Goal: Task Accomplishment & Management: Use online tool/utility

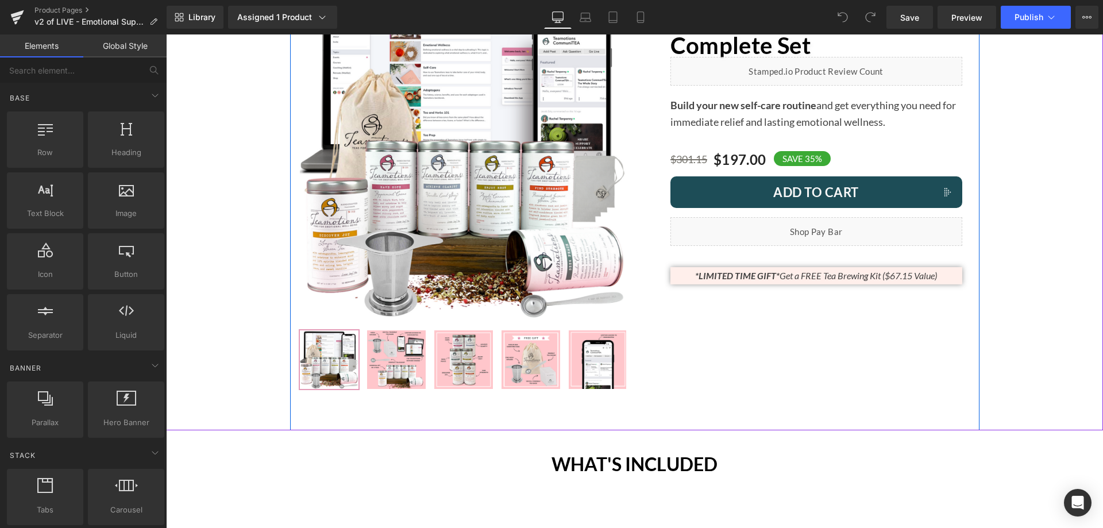
scroll to position [172, 0]
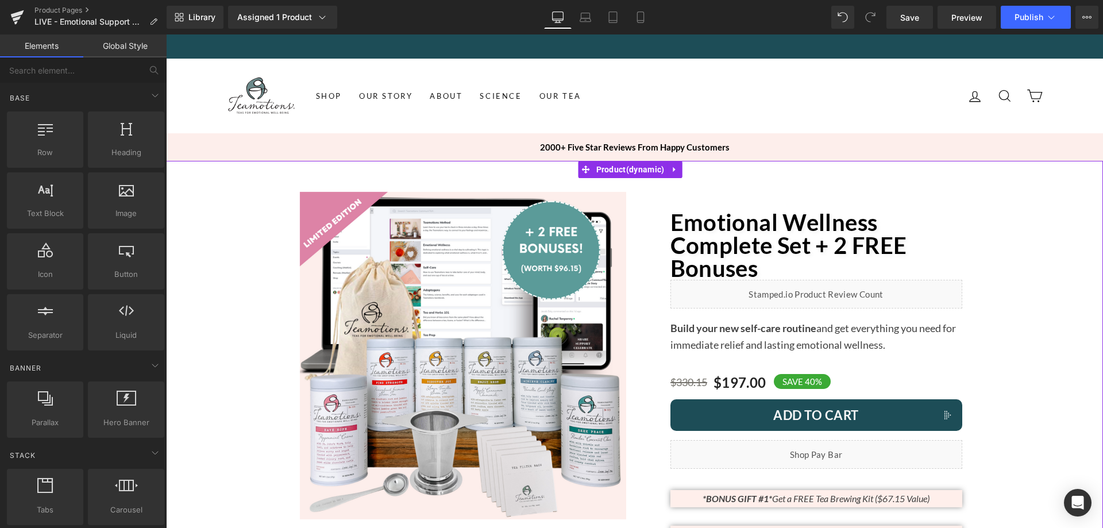
click at [629, 170] on span "Product" at bounding box center [631, 169] width 74 height 17
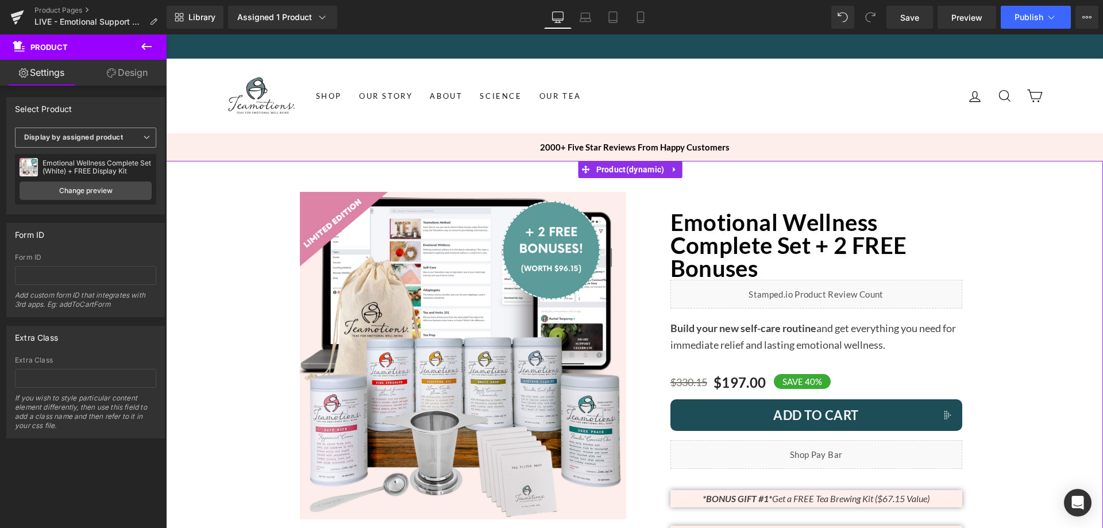
click at [91, 132] on span "Display by assigned product" at bounding box center [85, 138] width 141 height 20
click at [111, 98] on div "Select Product" at bounding box center [83, 109] width 153 height 22
click at [77, 185] on link "Change preview" at bounding box center [86, 191] width 132 height 18
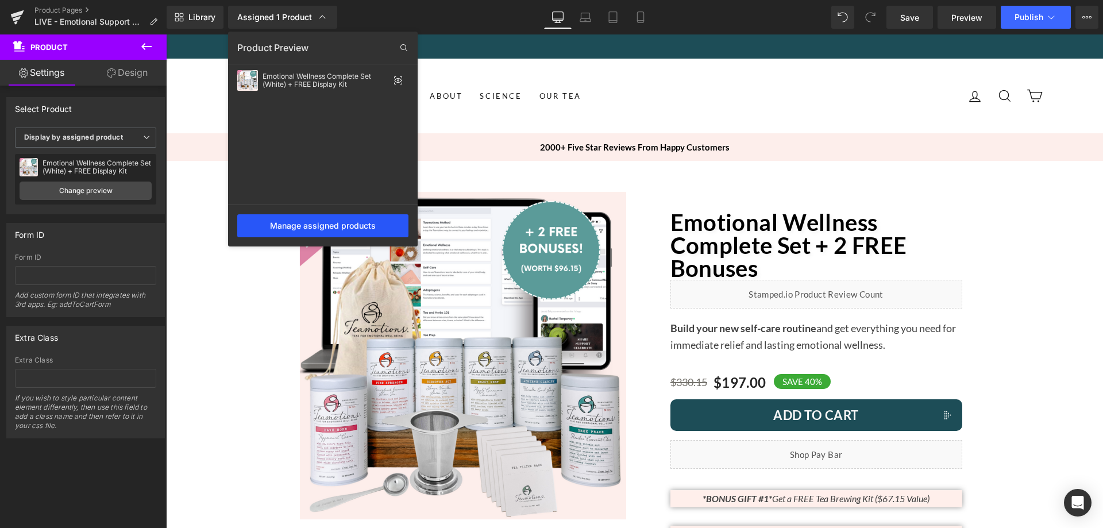
drag, startPoint x: 350, startPoint y: 223, endPoint x: 183, endPoint y: 188, distance: 170.1
click at [350, 223] on div "Manage assigned products" at bounding box center [322, 225] width 171 height 23
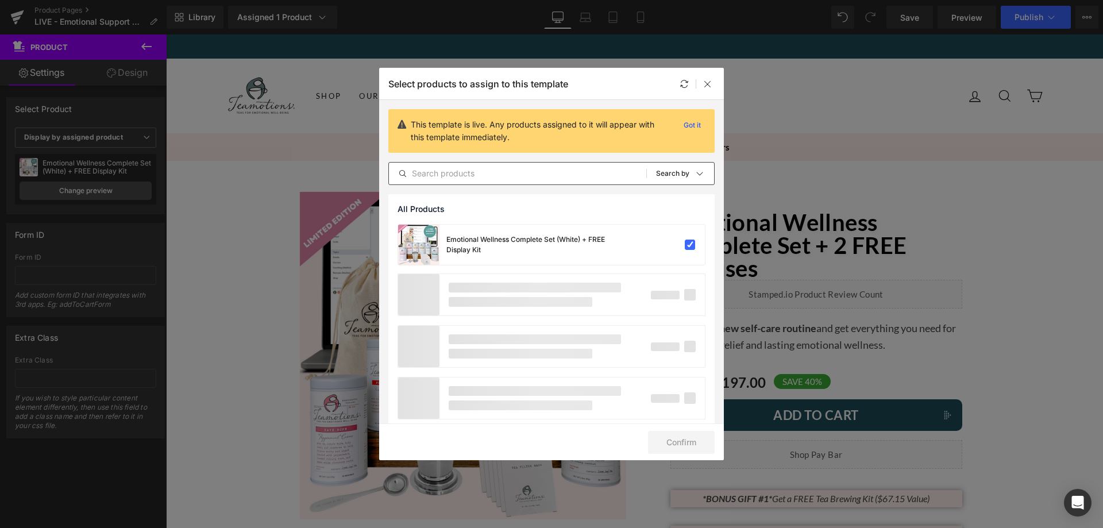
click at [479, 168] on input "text" at bounding box center [517, 174] width 257 height 14
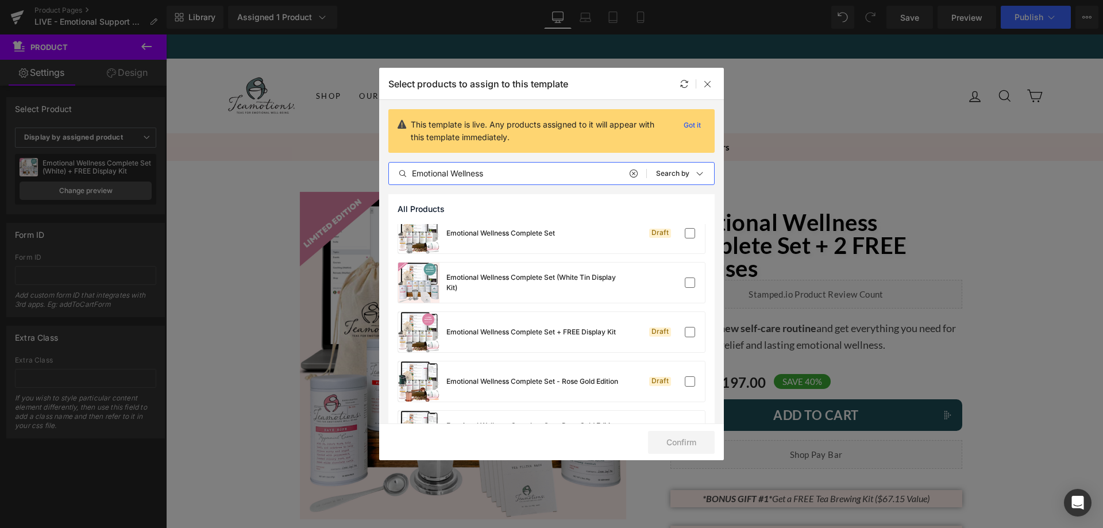
scroll to position [32, 0]
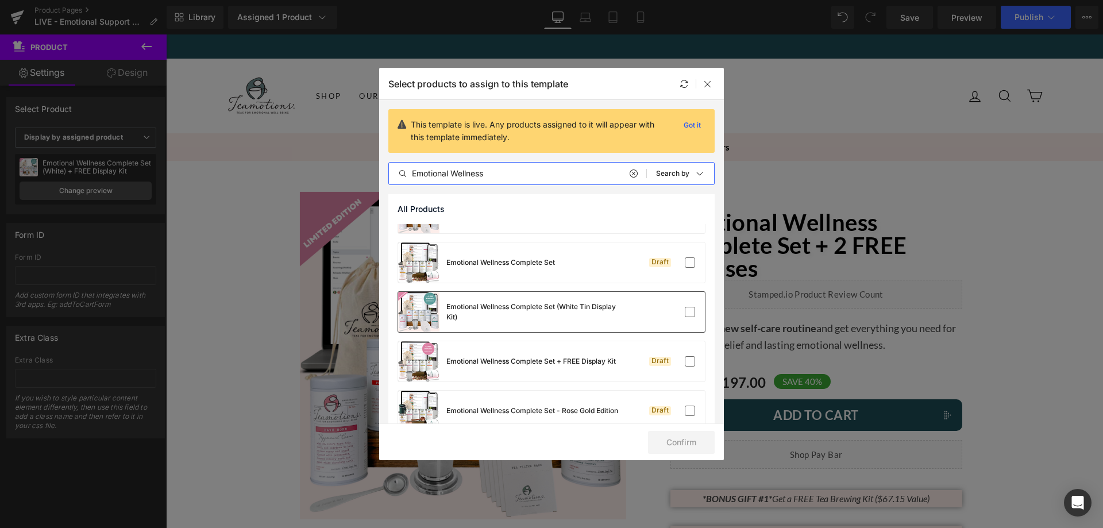
type input "Emotional Wellness"
click at [652, 322] on div "Emotional Wellness Complete Set (White Tin Display Kit)" at bounding box center [551, 312] width 307 height 40
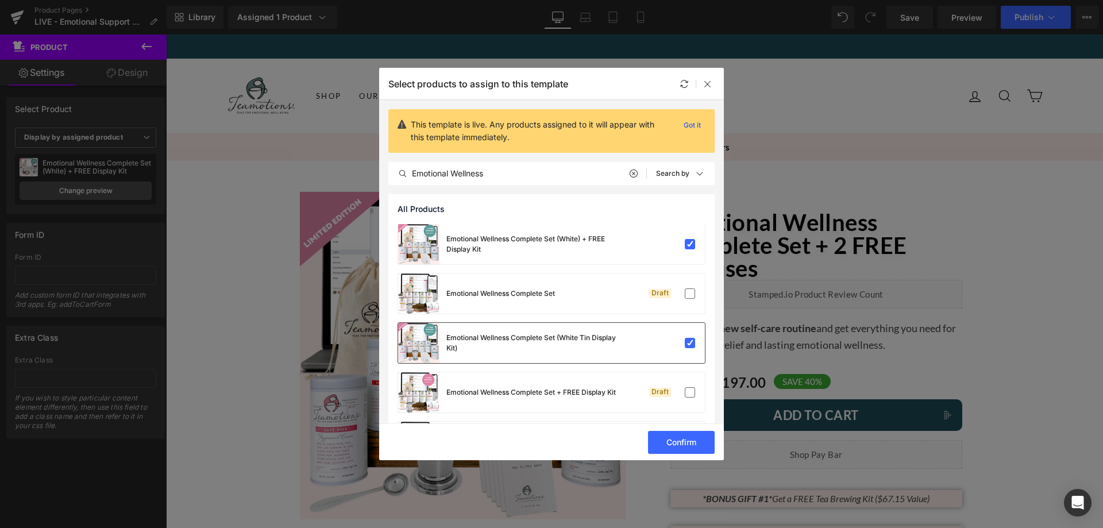
scroll to position [0, 0]
click at [587, 234] on div "Emotional Wellness Complete Set (White) + FREE Display Kit" at bounding box center [508, 245] width 221 height 40
click at [677, 436] on button "Confirm" at bounding box center [681, 442] width 67 height 23
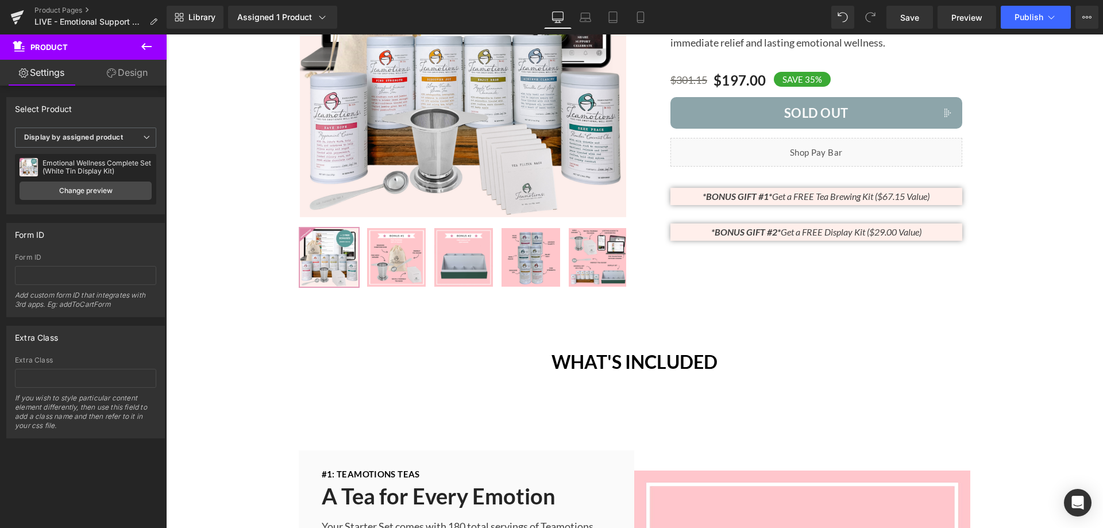
scroll to position [172, 0]
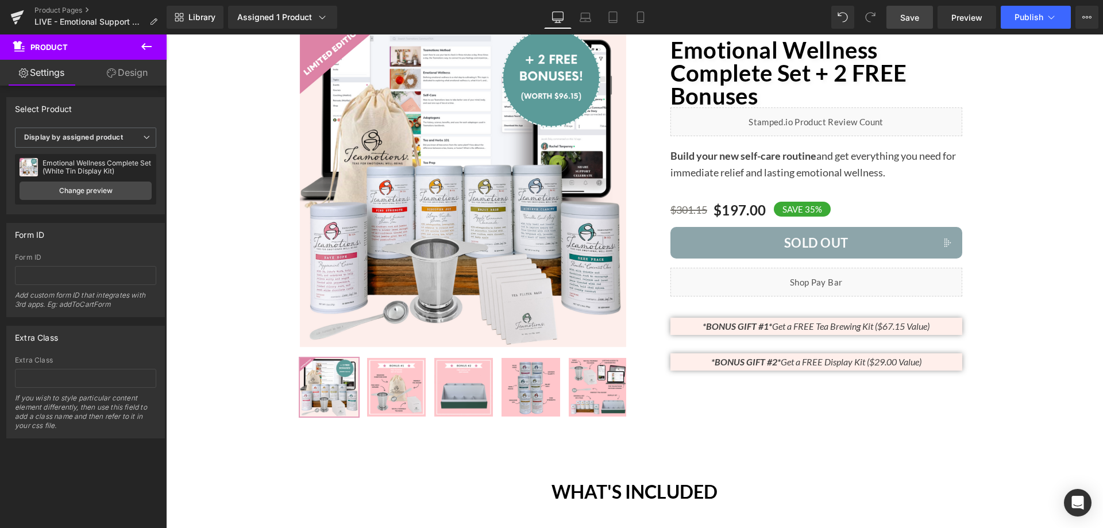
click at [905, 14] on span "Save" at bounding box center [909, 17] width 19 height 12
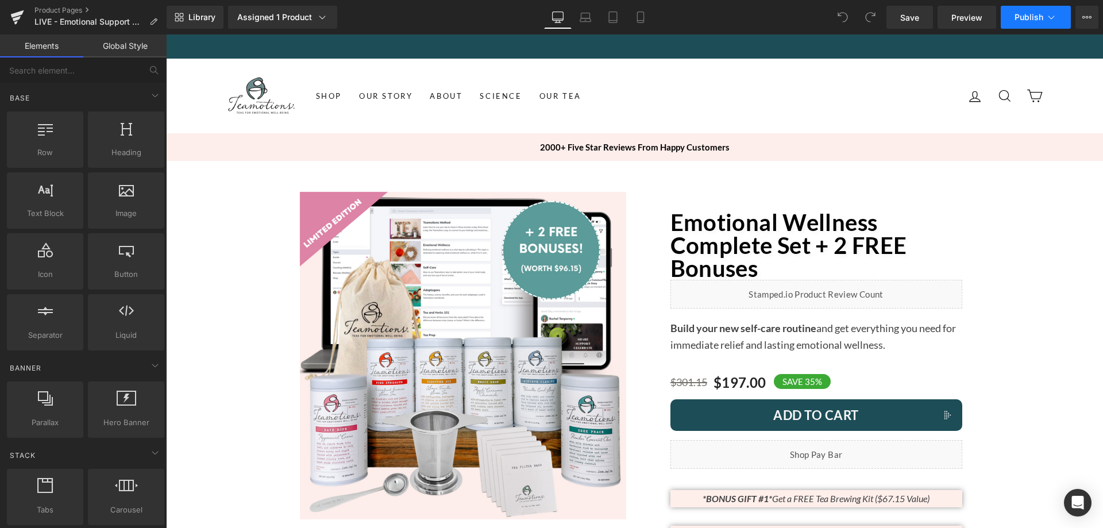
click at [1027, 13] on span "Publish" at bounding box center [1029, 17] width 29 height 9
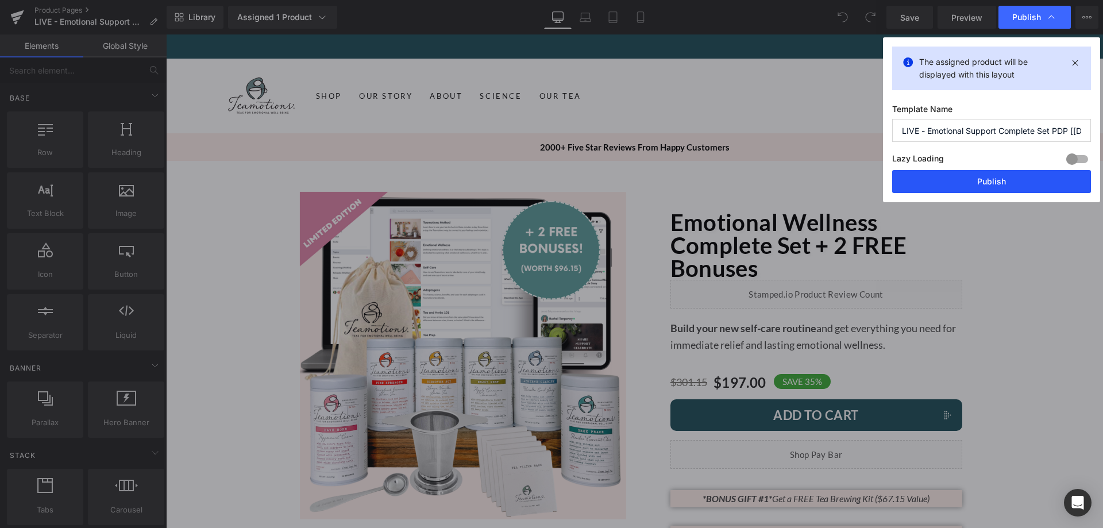
drag, startPoint x: 977, startPoint y: 182, endPoint x: 751, endPoint y: 161, distance: 226.7
click at [977, 182] on button "Publish" at bounding box center [991, 181] width 199 height 23
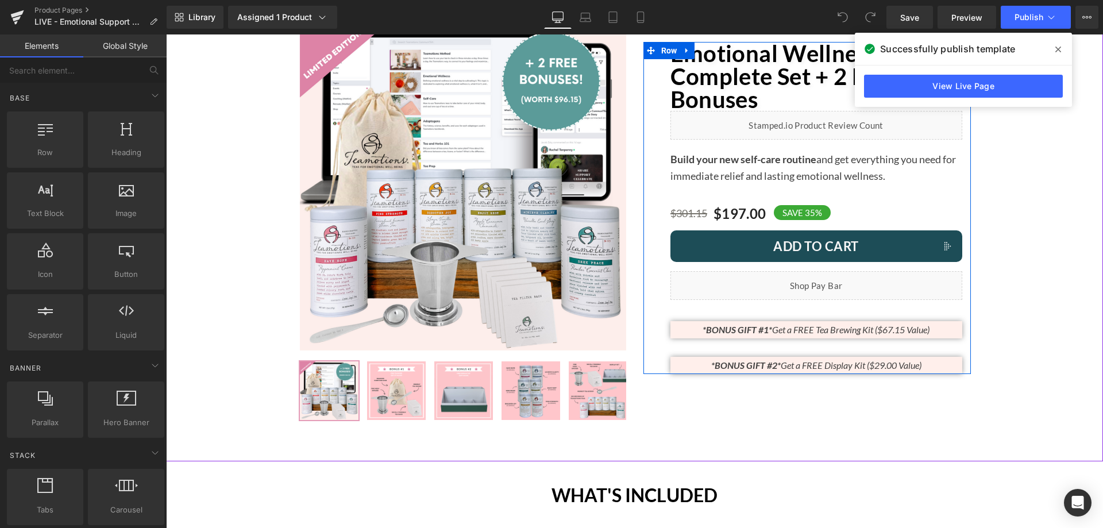
scroll to position [172, 0]
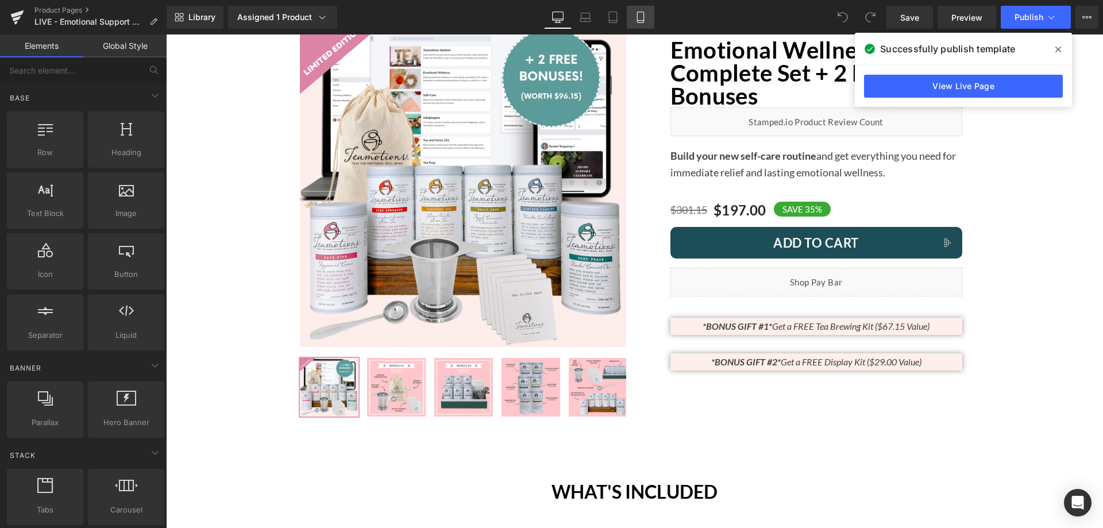
click at [644, 25] on link "Mobile" at bounding box center [641, 17] width 28 height 23
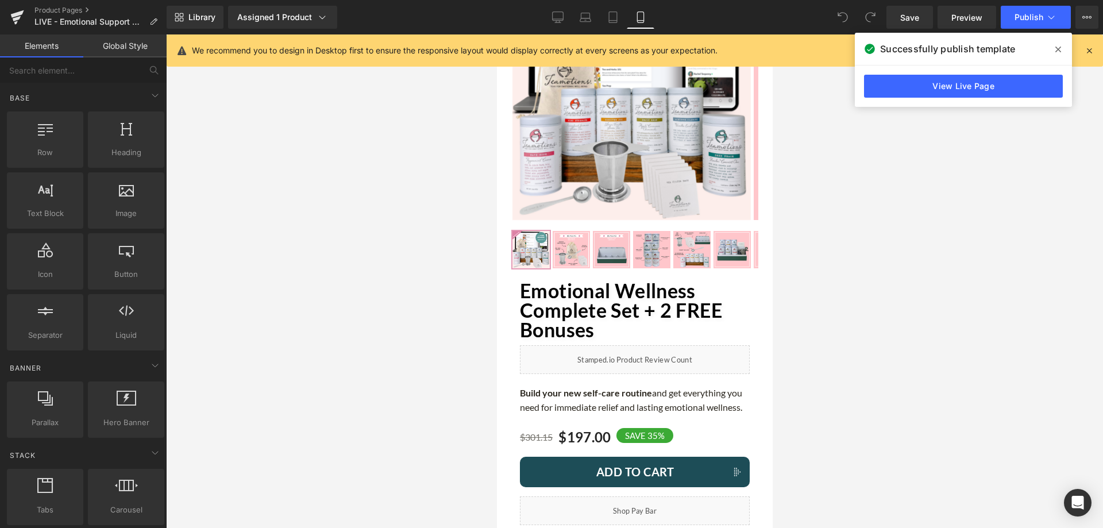
click at [1049, 49] on span at bounding box center [1058, 49] width 18 height 18
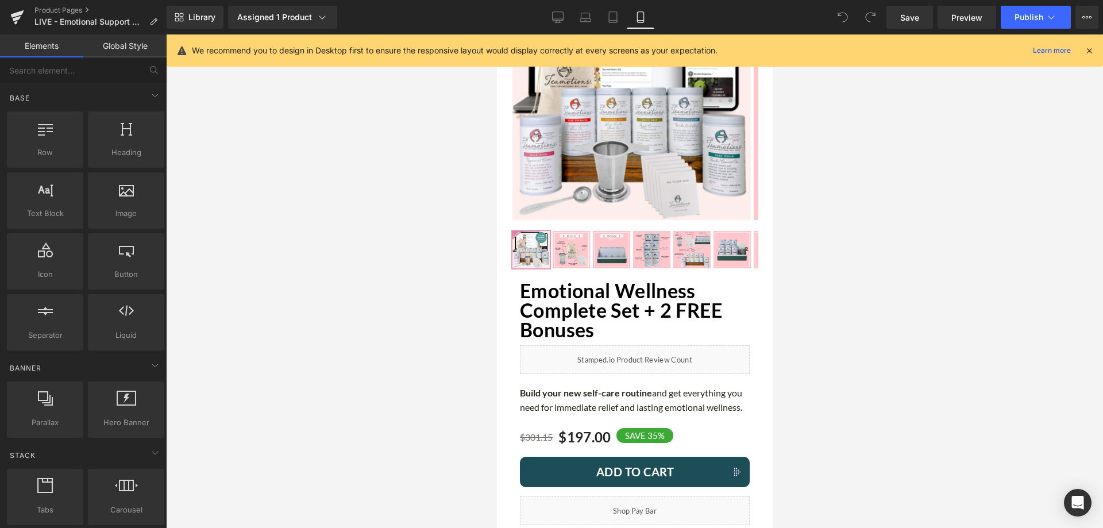
click at [1092, 45] on icon at bounding box center [1089, 50] width 10 height 10
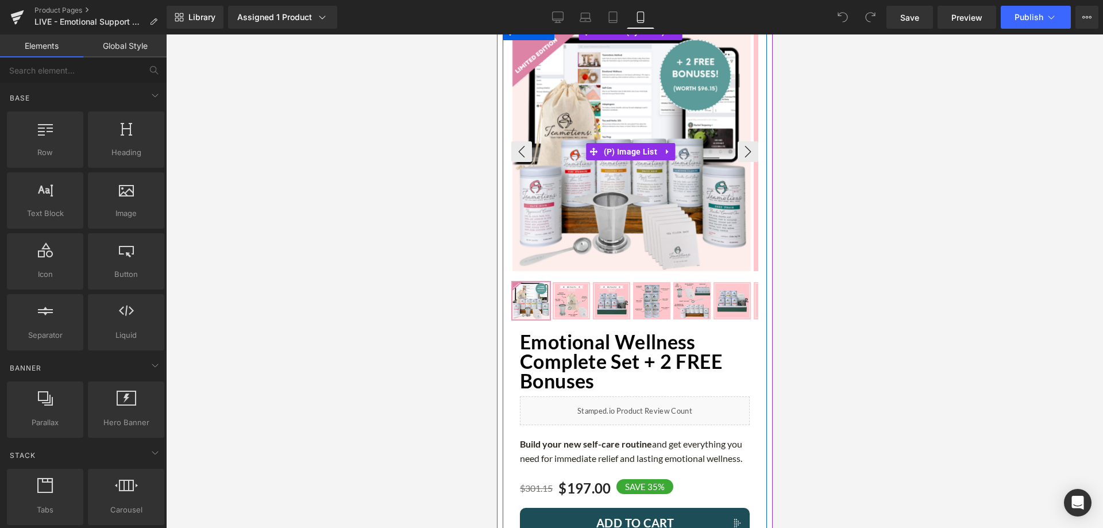
scroll to position [0, 0]
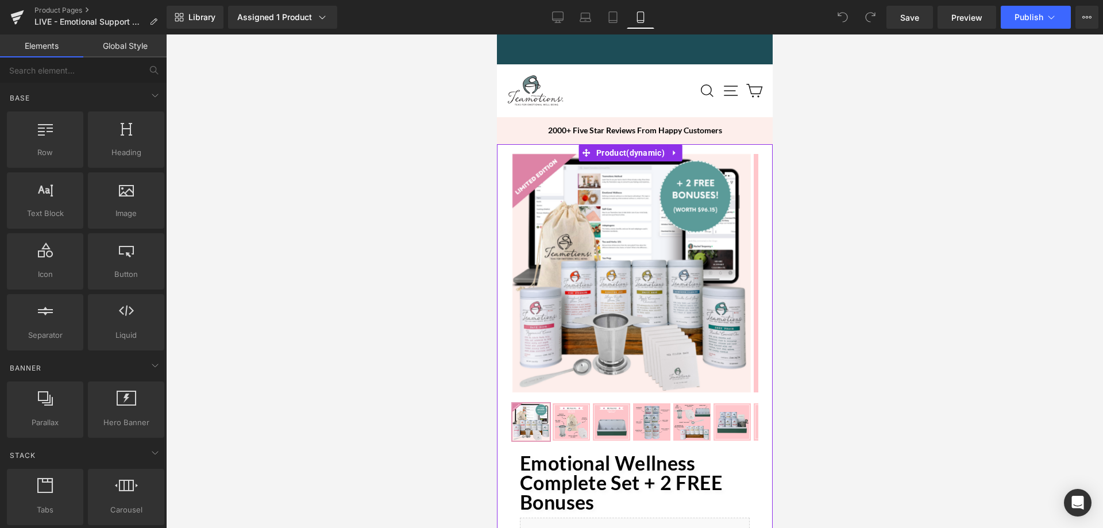
click at [625, 150] on span "Product" at bounding box center [630, 152] width 74 height 17
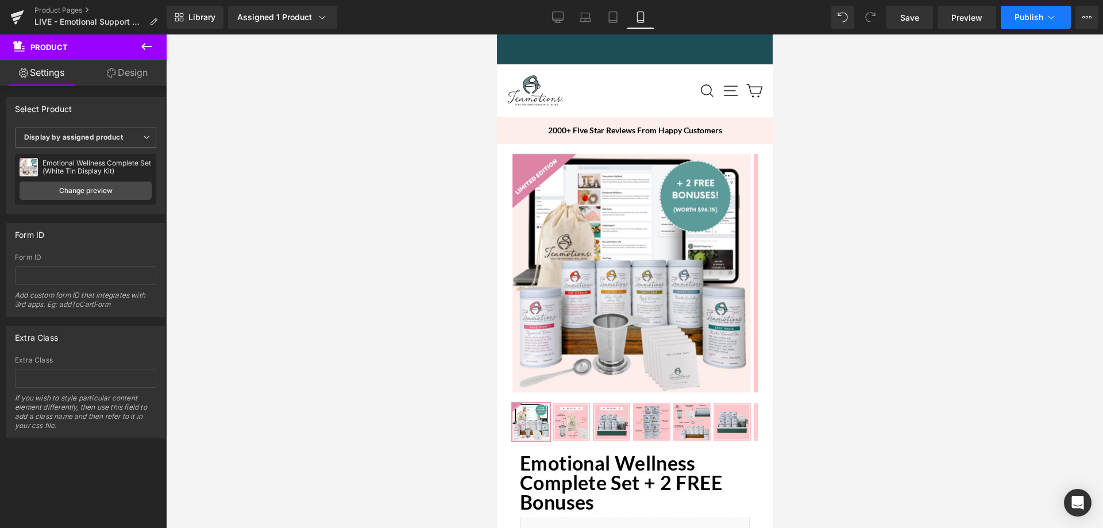
click at [1018, 21] on span "Publish" at bounding box center [1029, 17] width 29 height 9
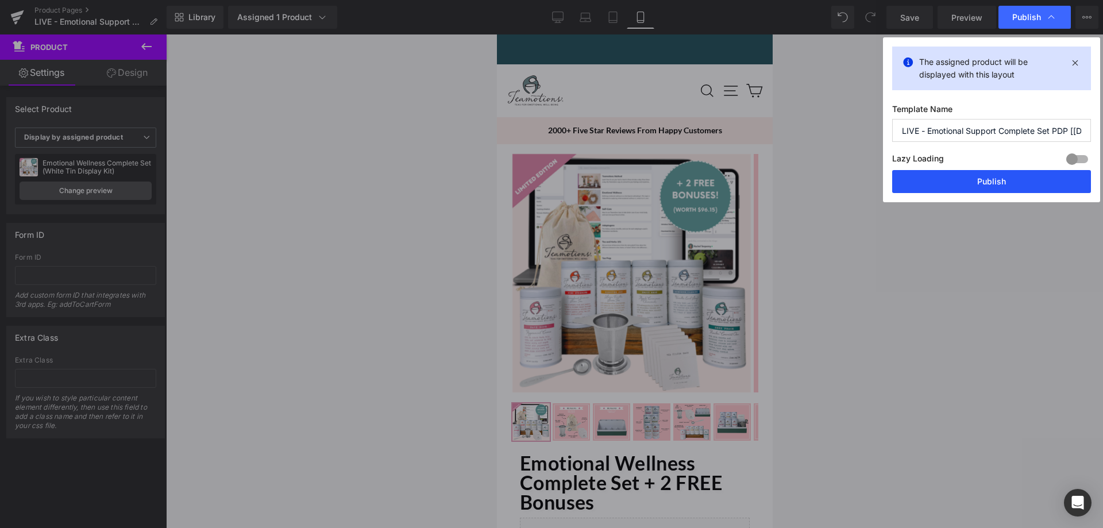
click at [989, 184] on button "Publish" at bounding box center [991, 181] width 199 height 23
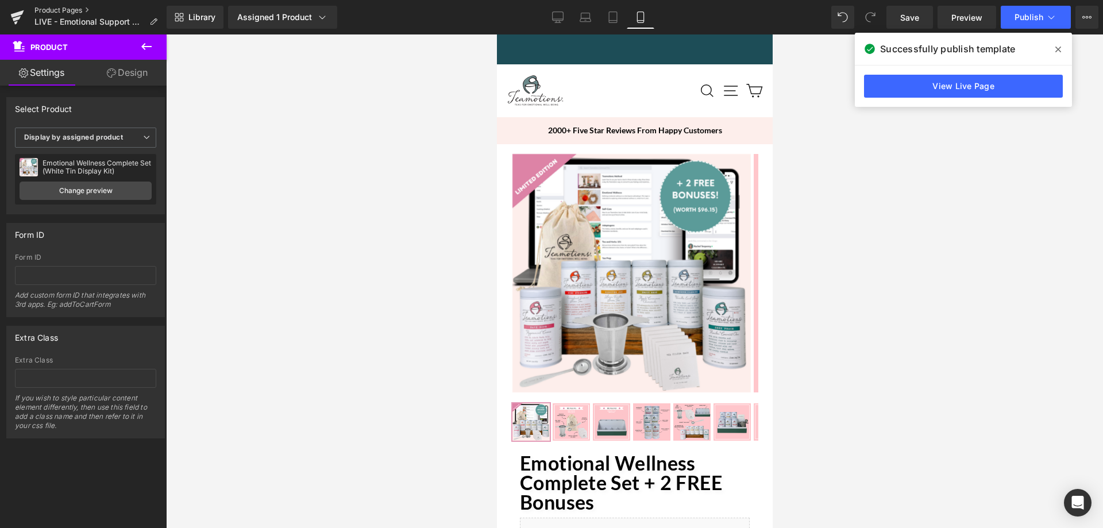
click at [87, 9] on link "Product Pages" at bounding box center [100, 10] width 132 height 9
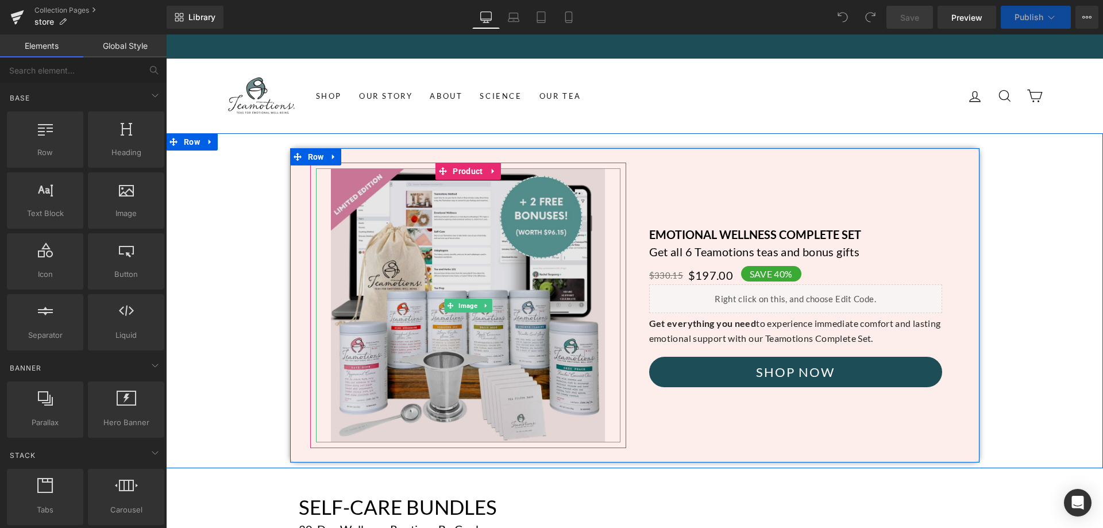
click at [436, 234] on img at bounding box center [468, 305] width 274 height 274
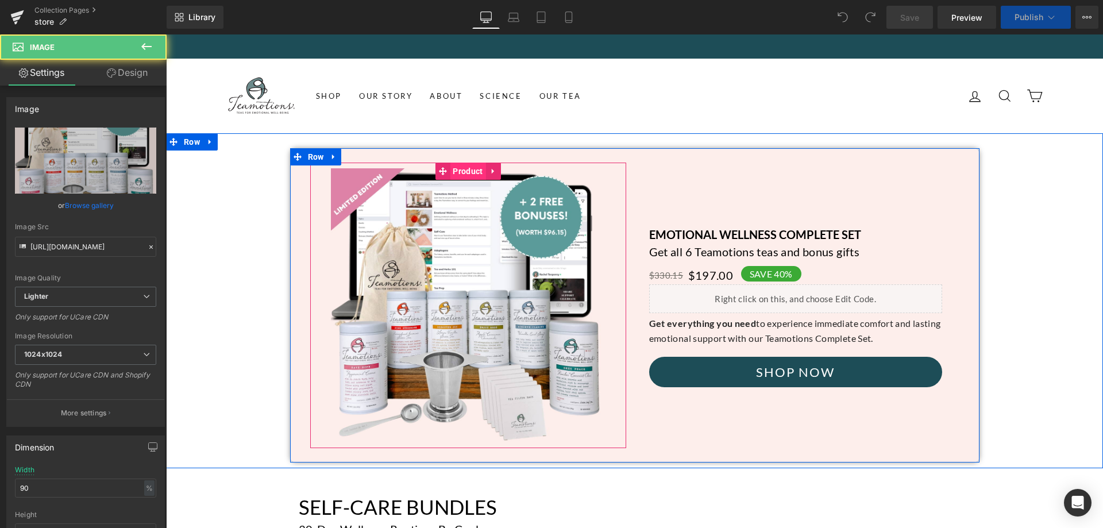
click at [456, 169] on span "Product" at bounding box center [468, 171] width 36 height 17
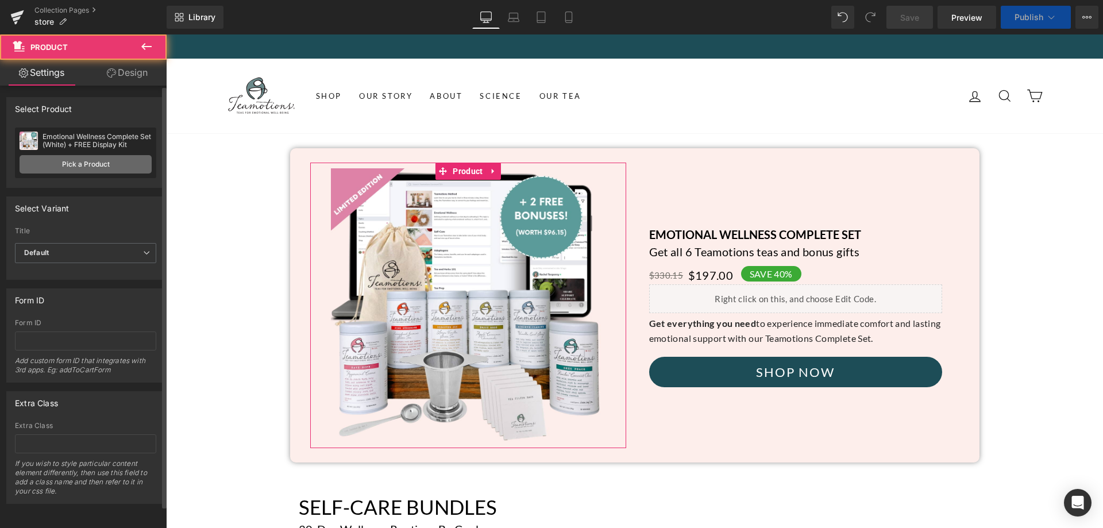
click at [63, 167] on link "Pick a Product" at bounding box center [86, 164] width 132 height 18
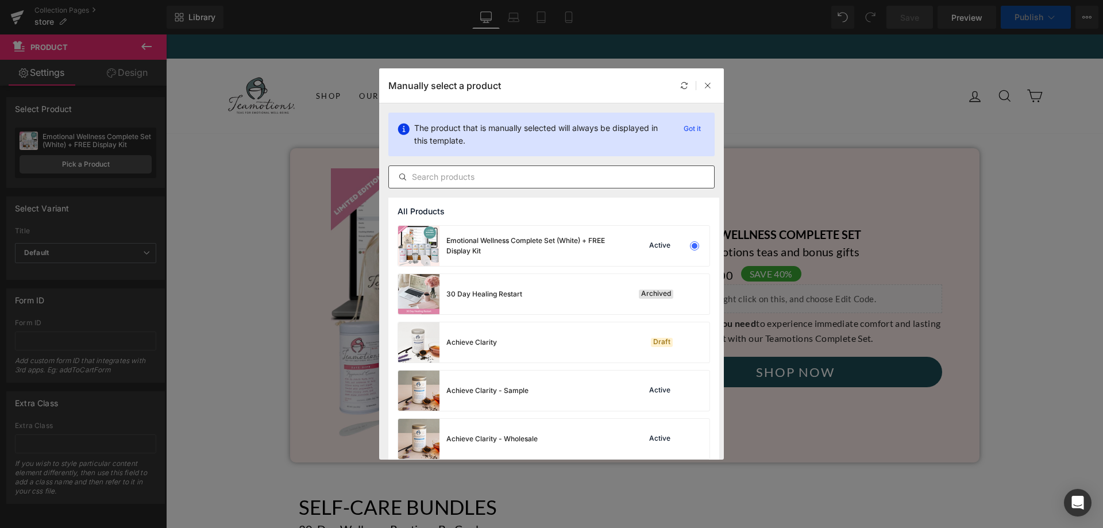
click at [531, 178] on input "text" at bounding box center [551, 177] width 325 height 14
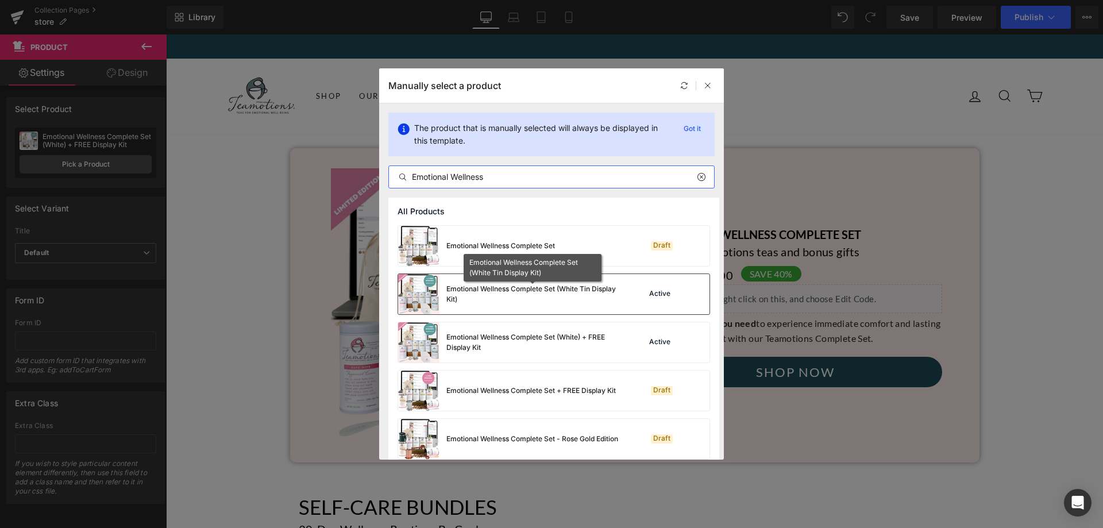
type input "Emotional Wellness"
click at [533, 288] on div "Emotional Wellness Complete Set (White Tin Display Kit)" at bounding box center [532, 294] width 172 height 21
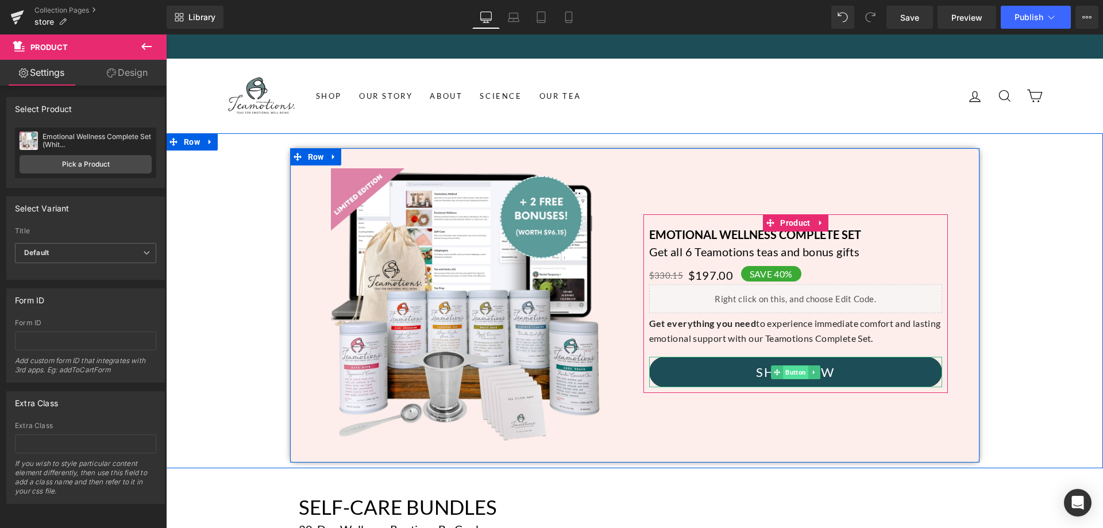
click at [783, 366] on span "Button" at bounding box center [795, 372] width 25 height 14
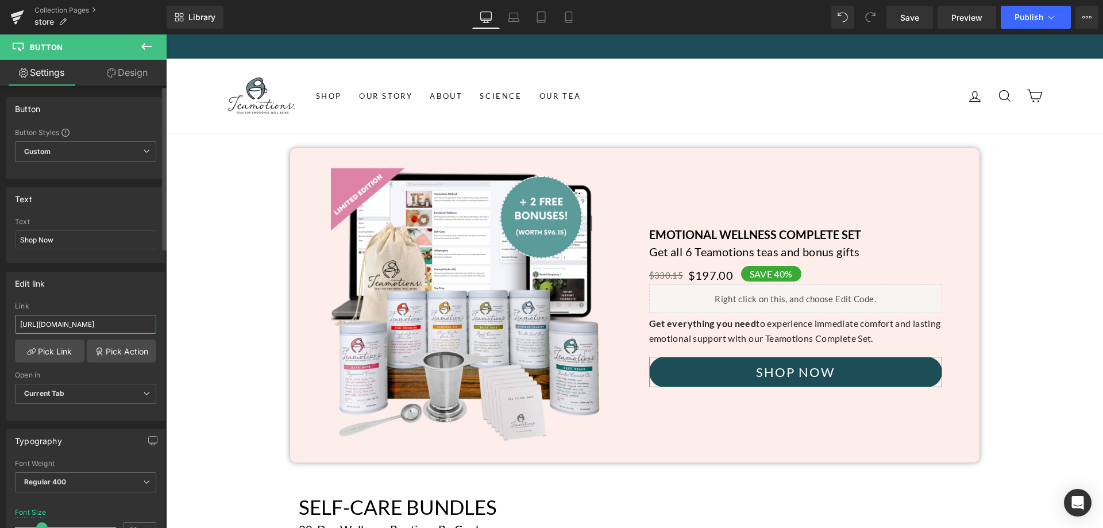
scroll to position [0, 177]
drag, startPoint x: 126, startPoint y: 323, endPoint x: 159, endPoint y: 323, distance: 32.2
click at [159, 323] on div "https://teamotionstea.com/products/emotional-wellness-complete-set-white-free-d…" at bounding box center [85, 361] width 157 height 118
click at [115, 290] on div "Edit link" at bounding box center [85, 283] width 157 height 22
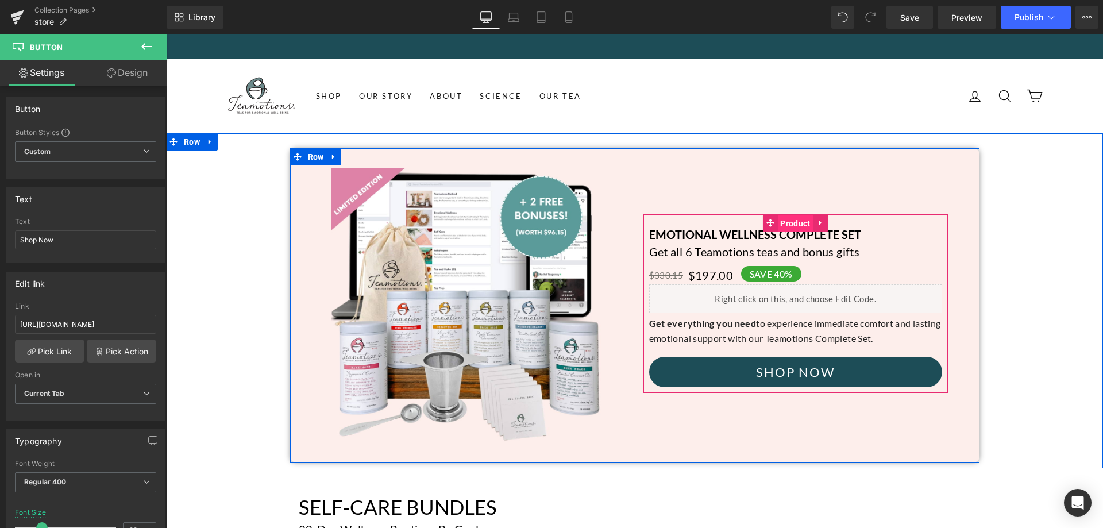
click at [783, 225] on span "Product" at bounding box center [795, 223] width 36 height 17
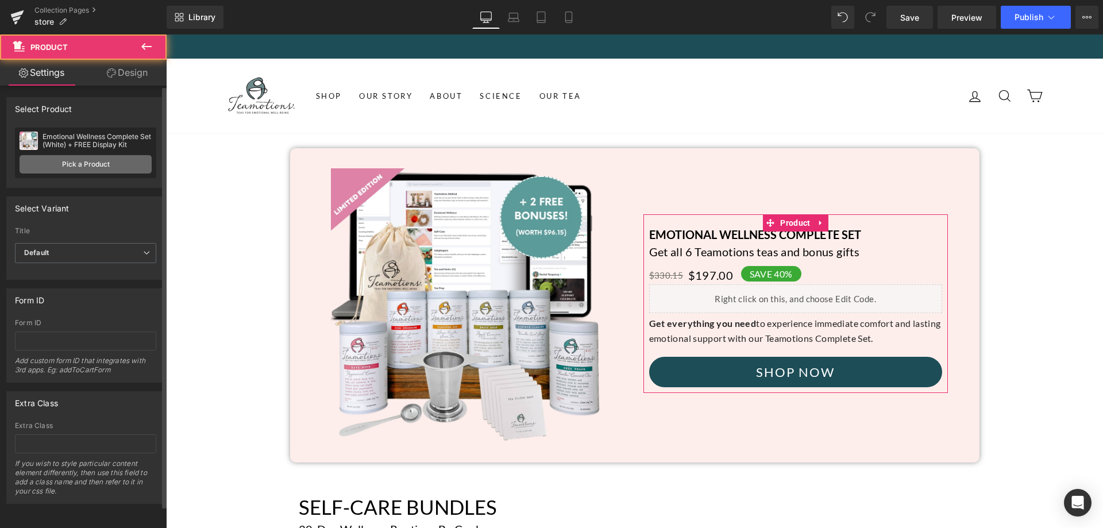
click at [82, 163] on link "Pick a Product" at bounding box center [86, 164] width 132 height 18
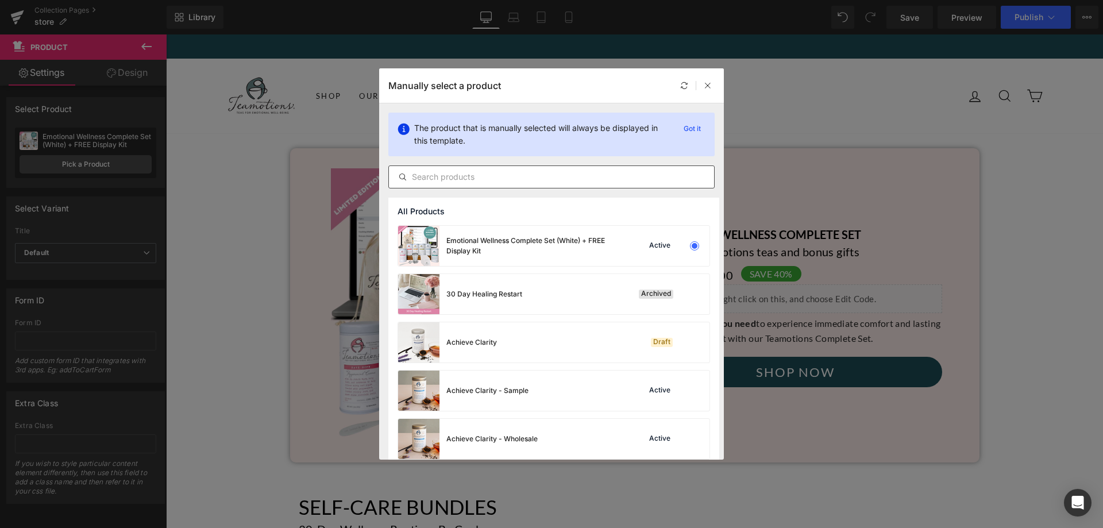
click at [507, 184] on div at bounding box center [551, 176] width 326 height 23
click at [504, 178] on input "text" at bounding box center [551, 177] width 325 height 14
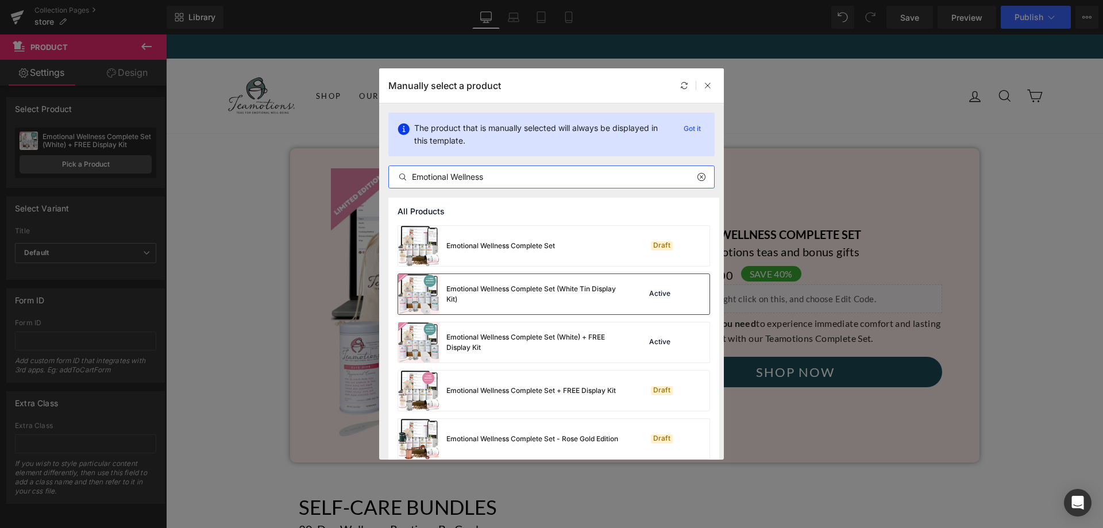
type input "Emotional Wellness"
click at [557, 295] on div "Emotional Wellness Complete Set (White Tin Display Kit)" at bounding box center [532, 294] width 172 height 21
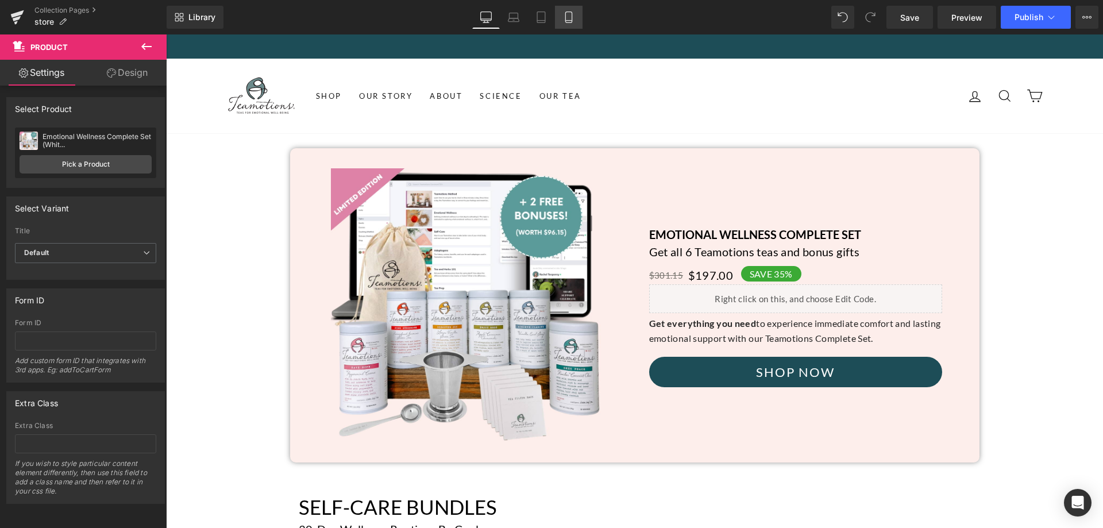
click at [564, 21] on icon at bounding box center [568, 16] width 11 height 11
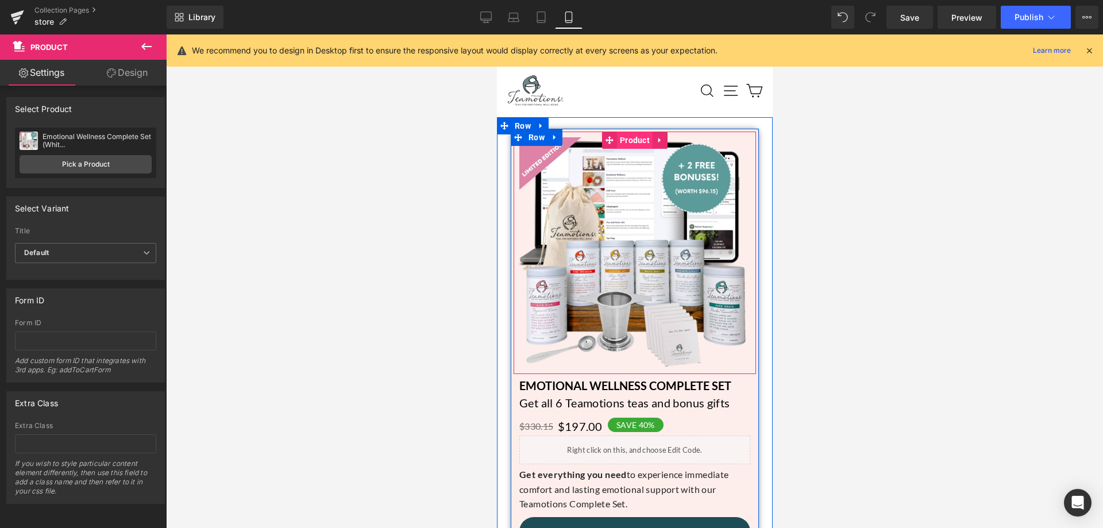
click at [623, 141] on span "Product" at bounding box center [634, 140] width 36 height 17
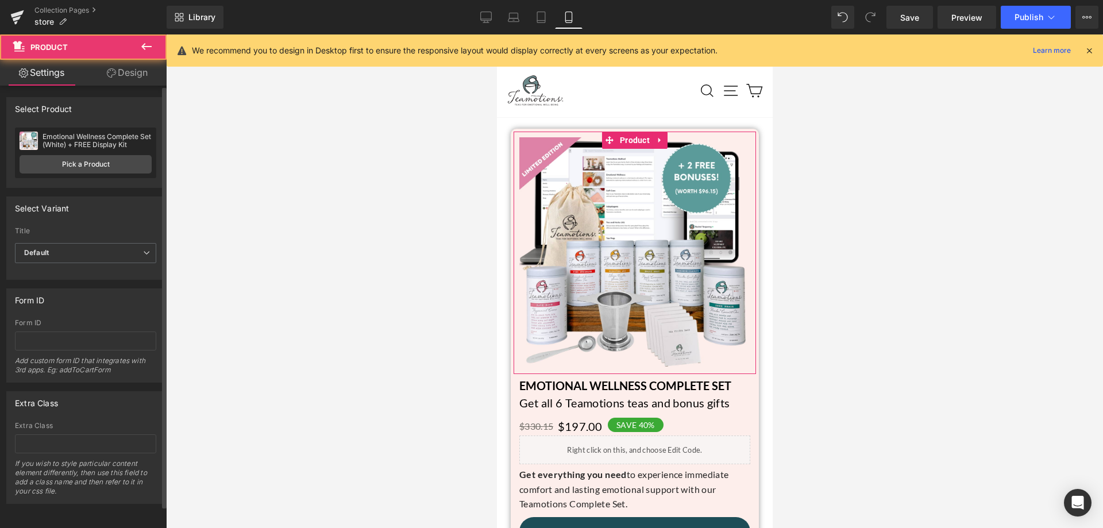
click at [65, 154] on div "Emotional Wellness Complete Set (White) + FREE Display Kit Emotional Wellness C…" at bounding box center [85, 153] width 141 height 51
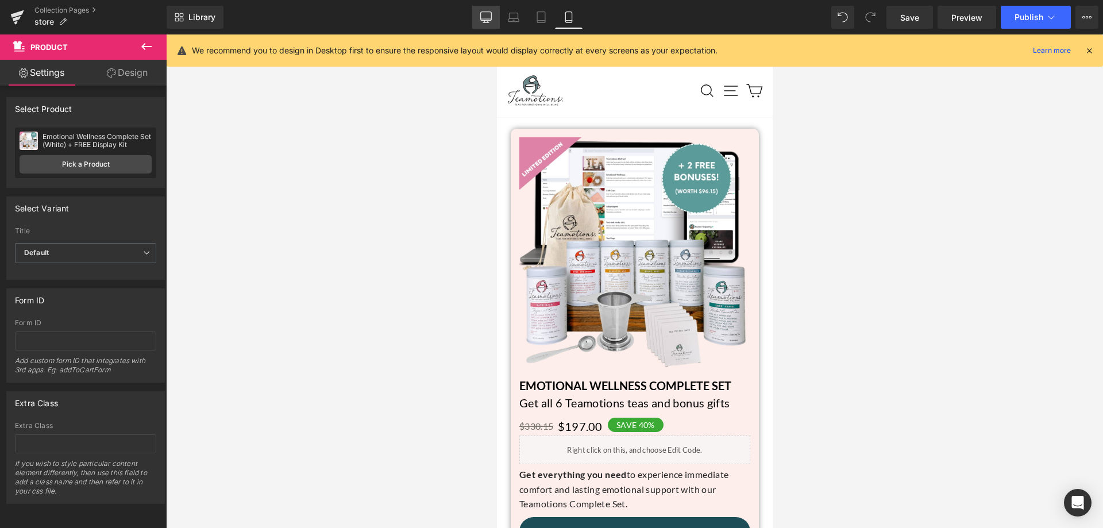
click at [476, 16] on link "Desktop" at bounding box center [486, 17] width 28 height 23
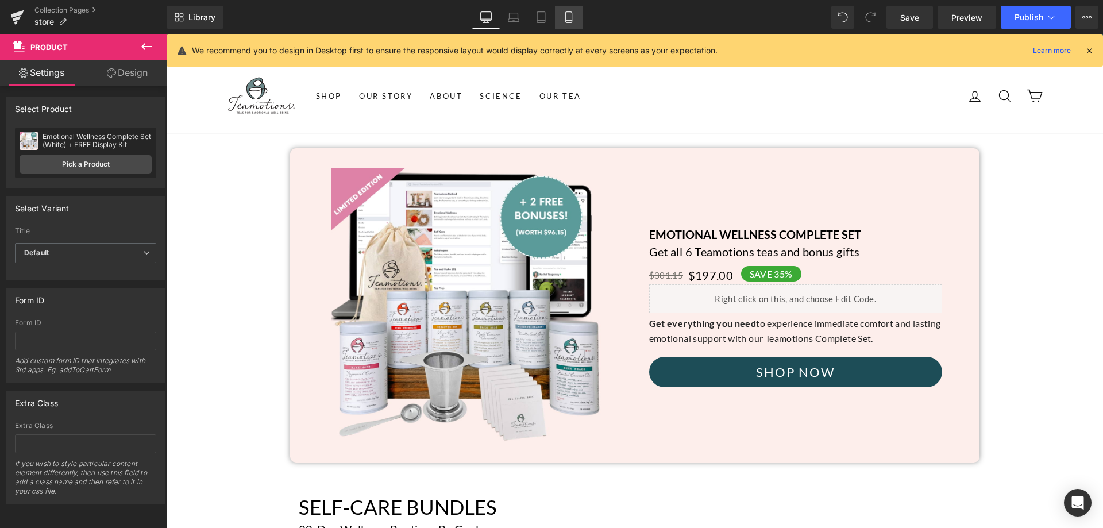
click at [568, 13] on icon at bounding box center [568, 16] width 11 height 11
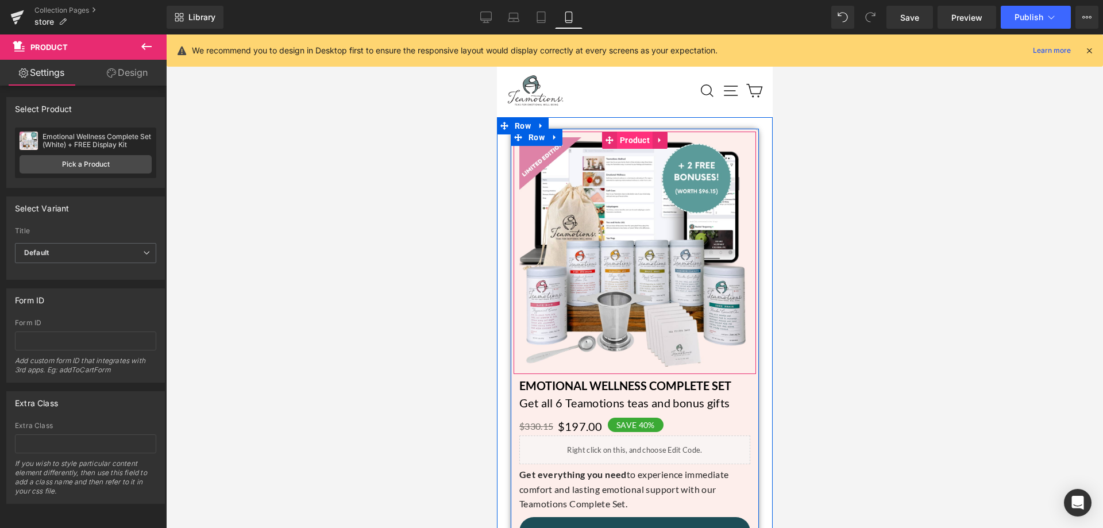
click at [637, 138] on span "Product" at bounding box center [634, 140] width 36 height 17
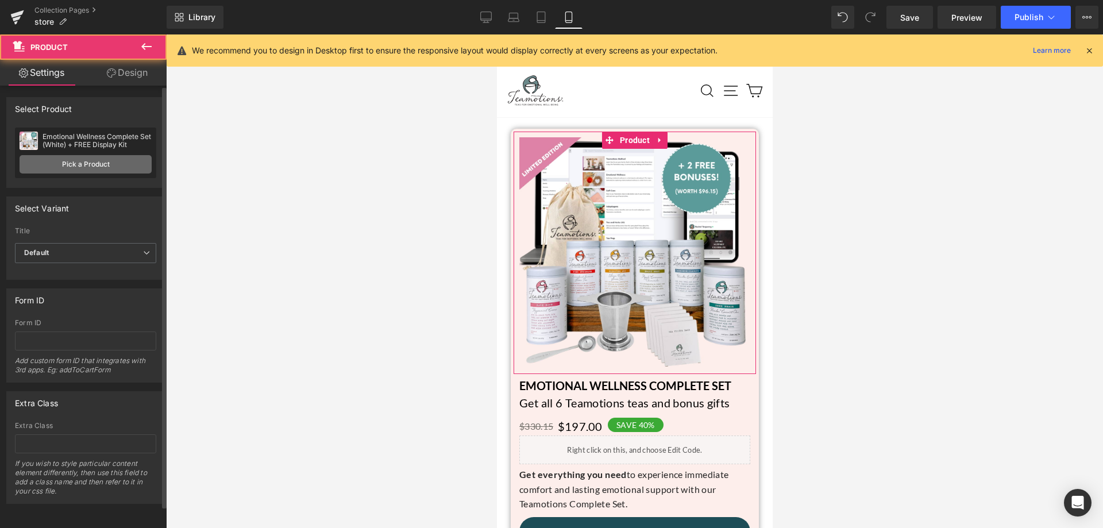
click at [138, 165] on link "Pick a Product" at bounding box center [86, 164] width 132 height 18
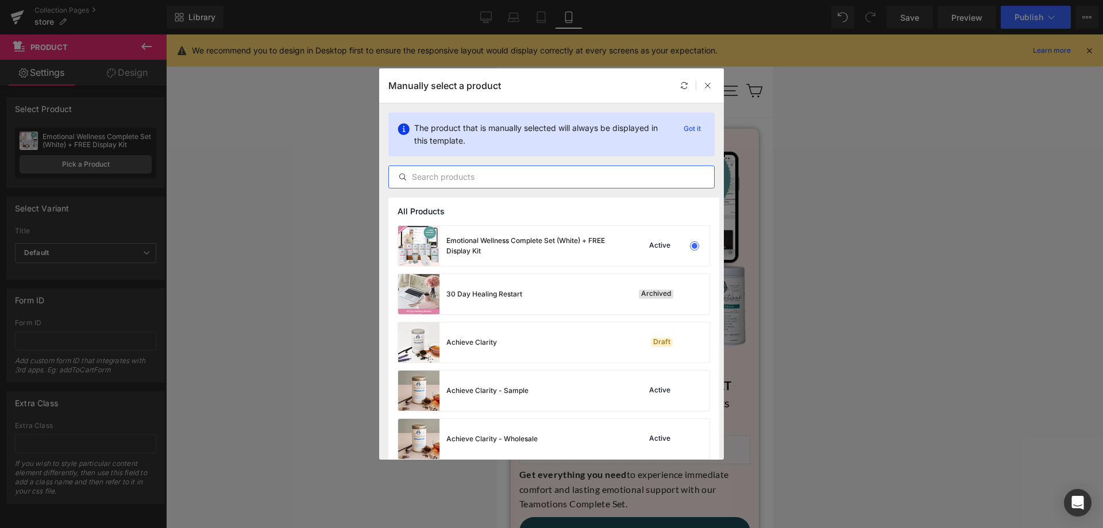
click at [509, 182] on input "text" at bounding box center [551, 177] width 325 height 14
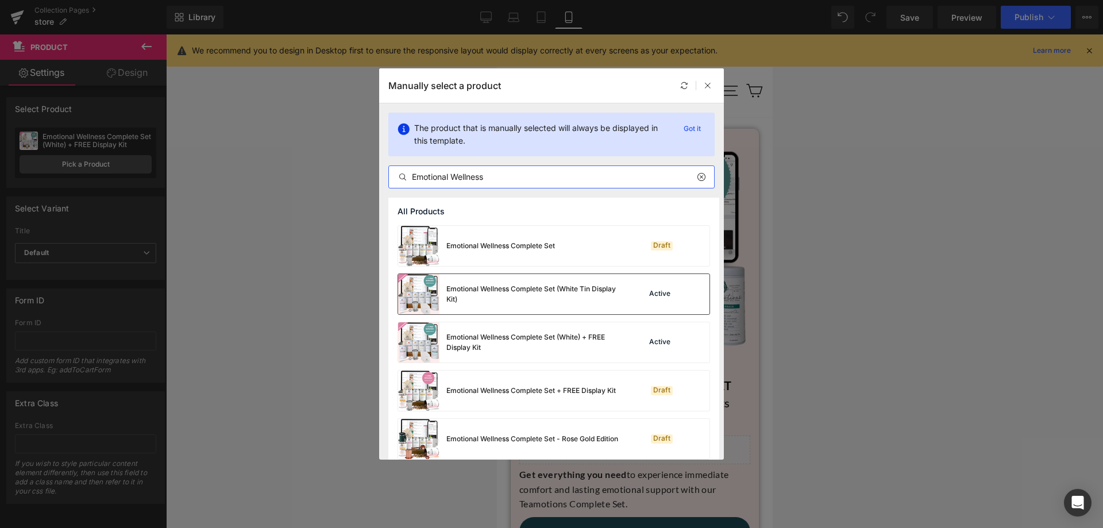
type input "Emotional Wellness"
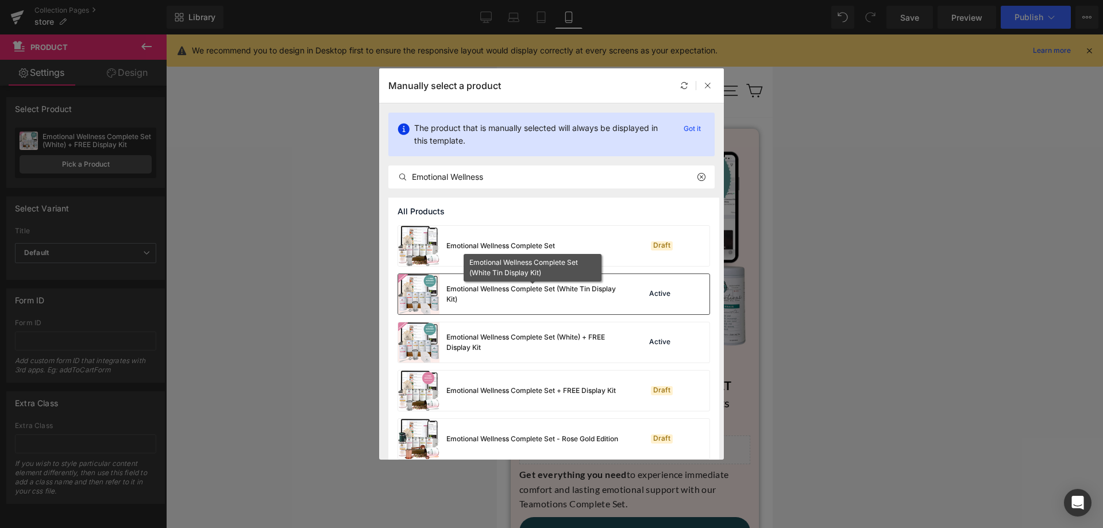
click at [573, 291] on div "Emotional Wellness Complete Set (White Tin Display Kit)" at bounding box center [532, 294] width 172 height 21
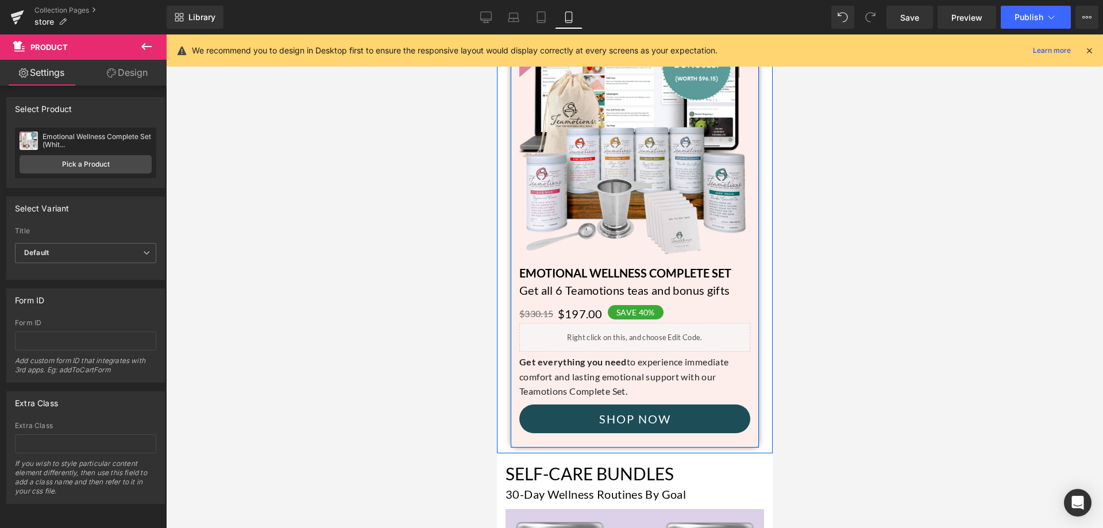
scroll to position [115, 0]
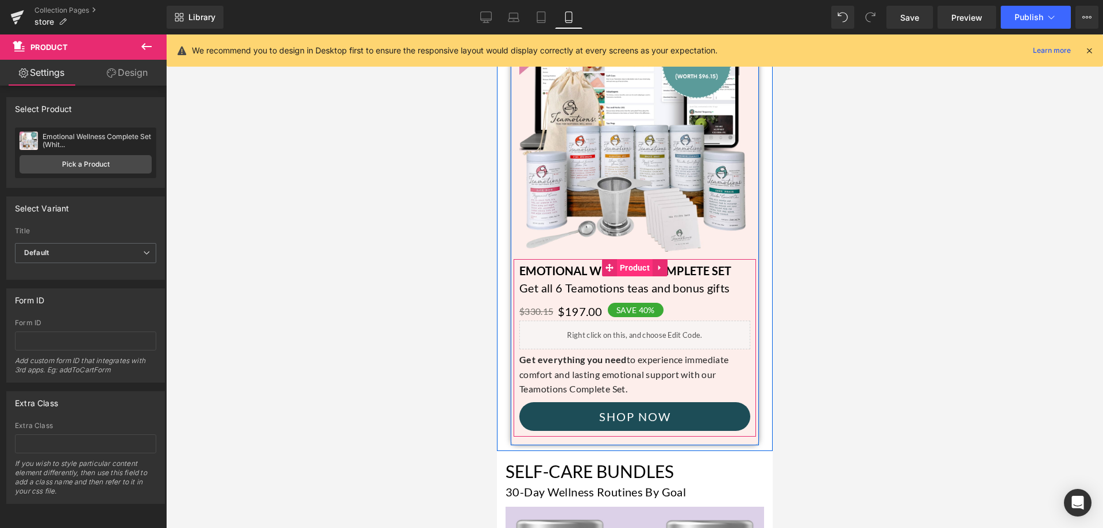
click at [631, 269] on span "Product" at bounding box center [634, 267] width 36 height 17
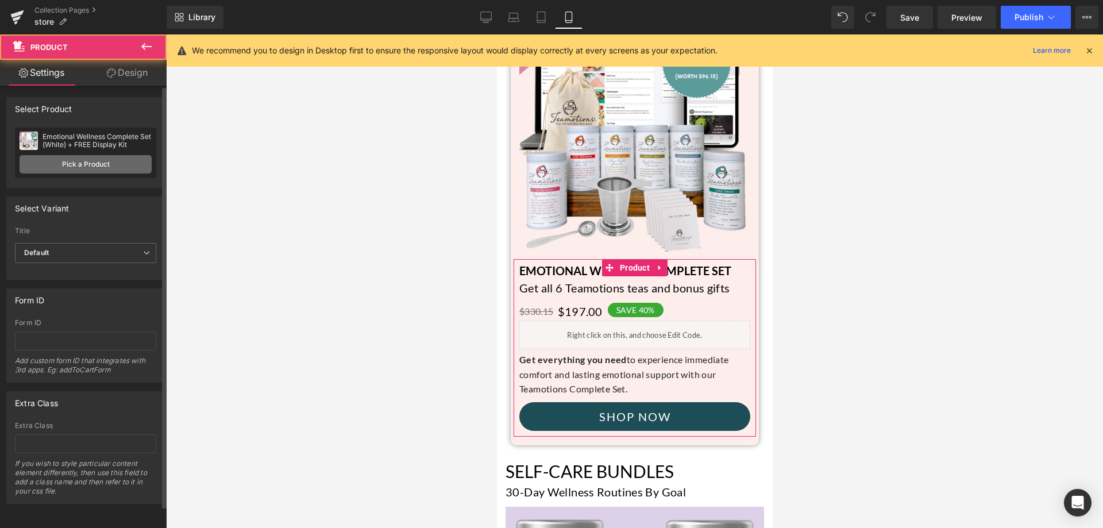
click at [66, 159] on link "Pick a Product" at bounding box center [86, 164] width 132 height 18
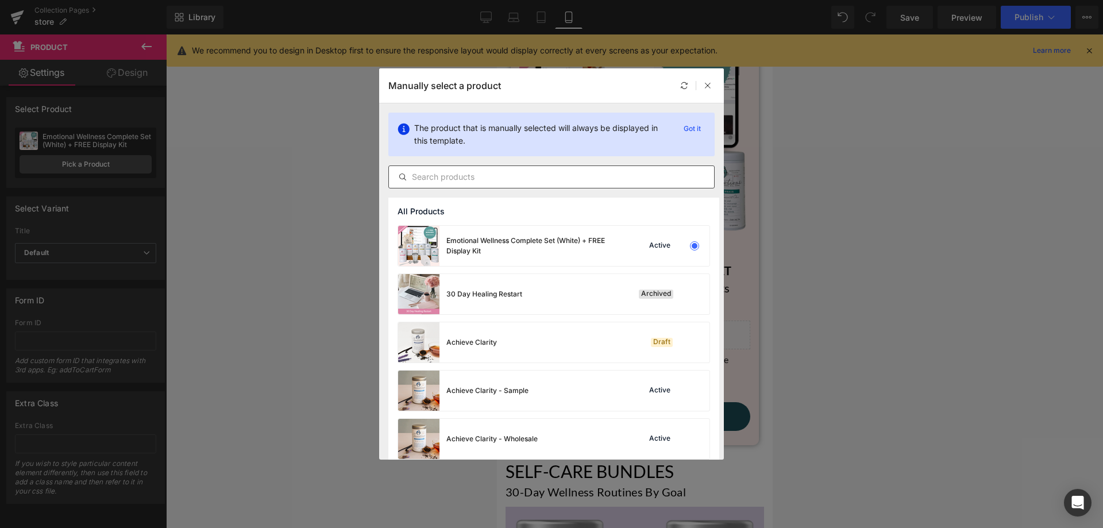
click at [427, 180] on input "text" at bounding box center [551, 177] width 325 height 14
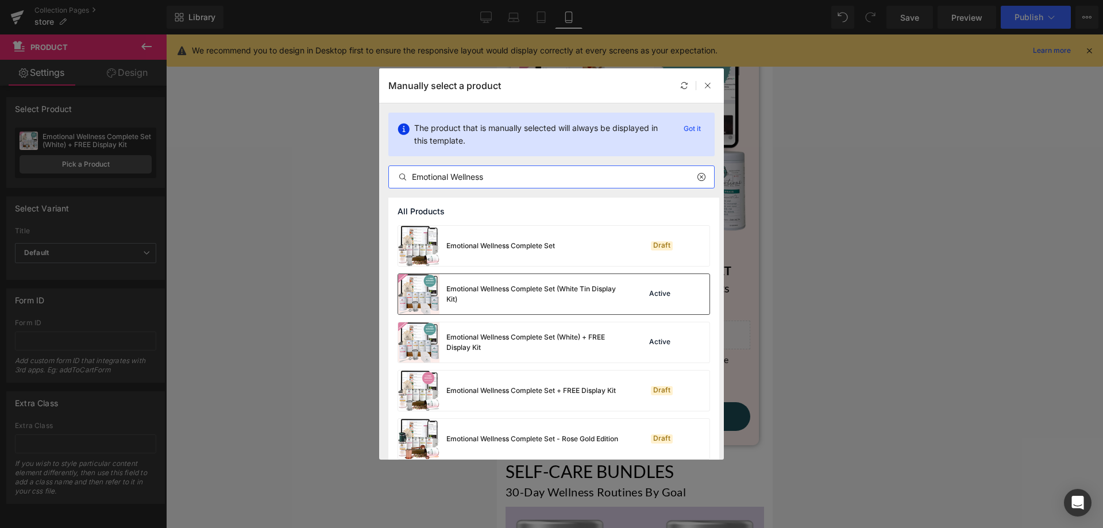
type input "Emotional Wellness"
click at [546, 293] on div "Emotional Wellness Complete Set (White Tin Display Kit)" at bounding box center [532, 294] width 172 height 21
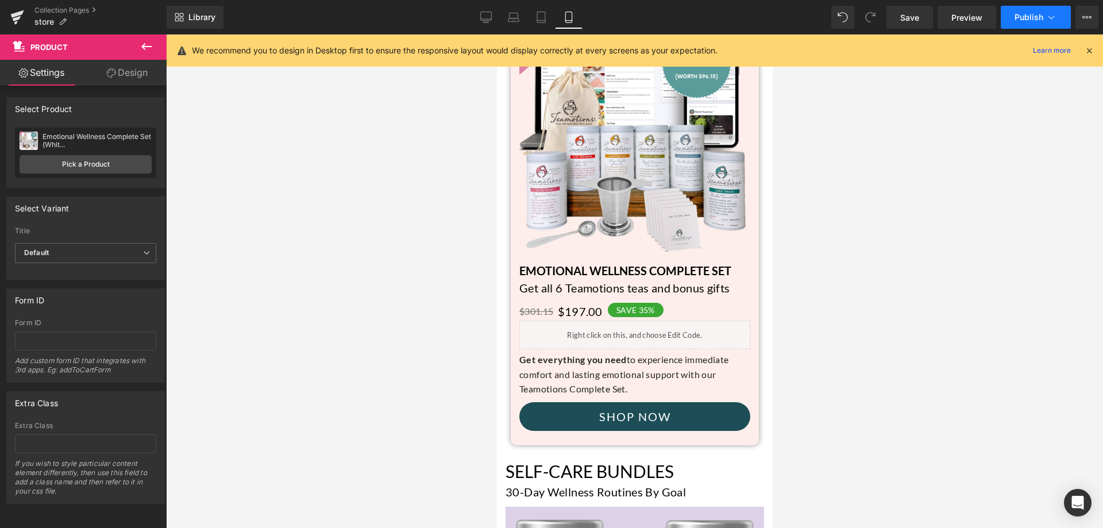
click at [1050, 21] on icon at bounding box center [1051, 16] width 11 height 11
click at [1034, 20] on span "Publish" at bounding box center [1029, 17] width 29 height 9
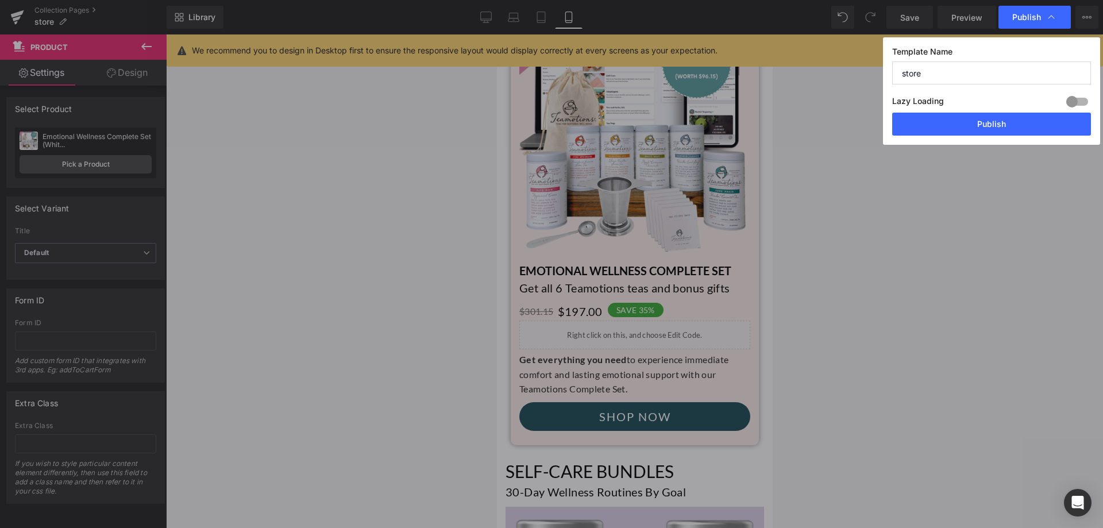
click at [992, 118] on button "Publish" at bounding box center [991, 124] width 199 height 23
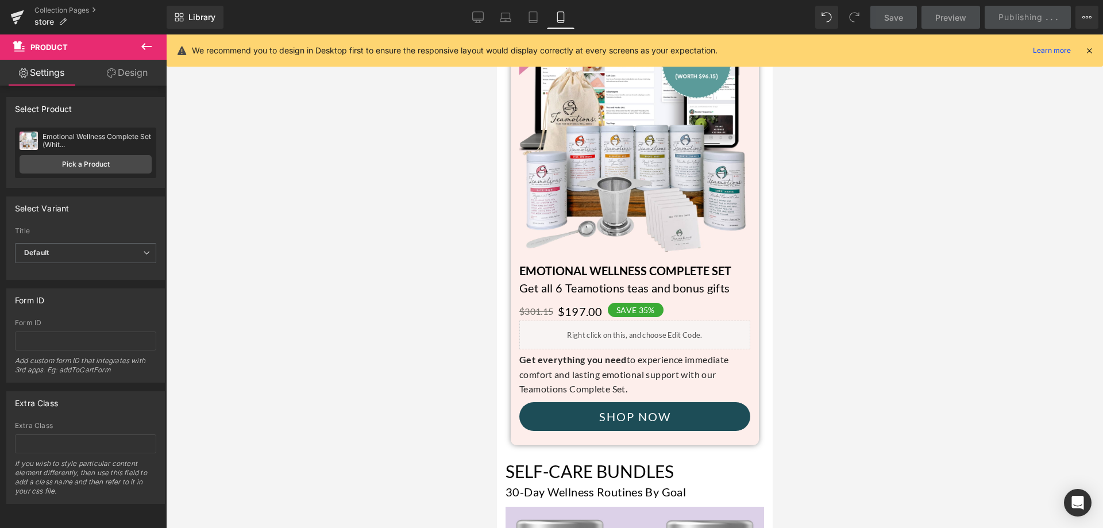
click at [1089, 52] on icon at bounding box center [1089, 50] width 10 height 10
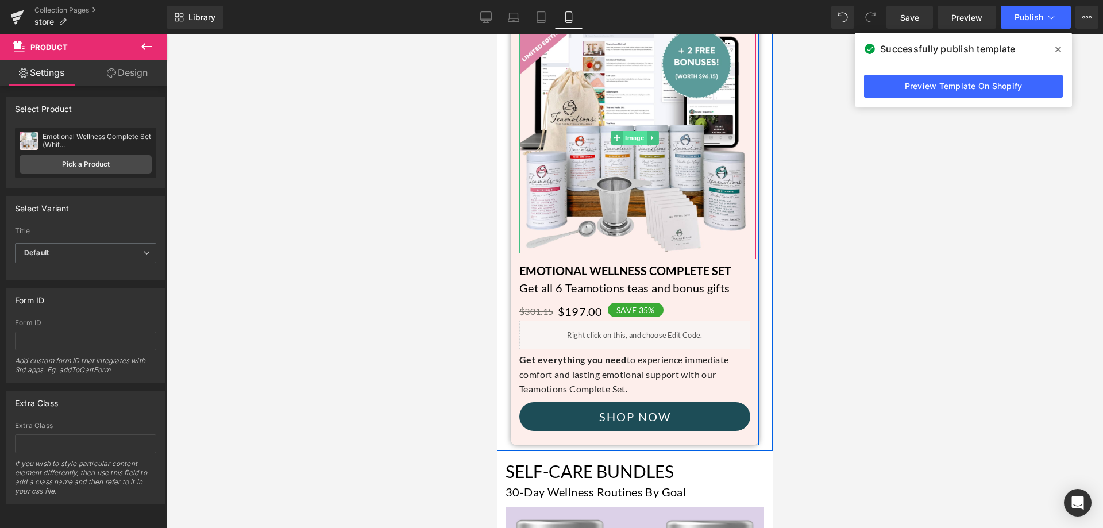
click at [631, 143] on span "Image" at bounding box center [634, 138] width 24 height 14
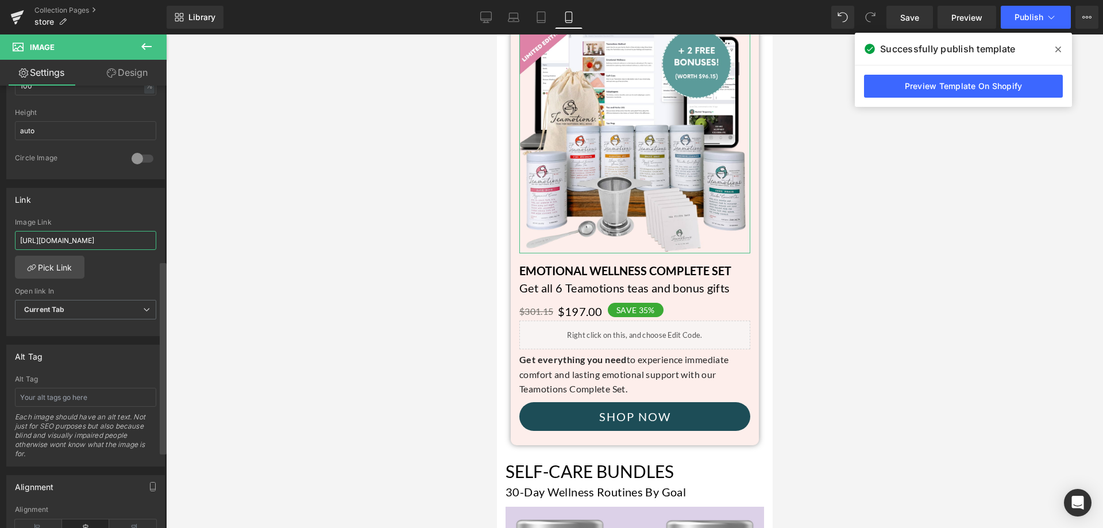
scroll to position [0, 177]
drag, startPoint x: 119, startPoint y: 237, endPoint x: 162, endPoint y: 241, distance: 43.3
click at [162, 241] on div "Image https://ucarecdn.com/9bfb1ff7-b0b3-47b4-ae1d-cffe52015831/-/format/auto/-…" at bounding box center [83, 310] width 167 height 448
click at [122, 221] on div "Image Link" at bounding box center [85, 222] width 141 height 8
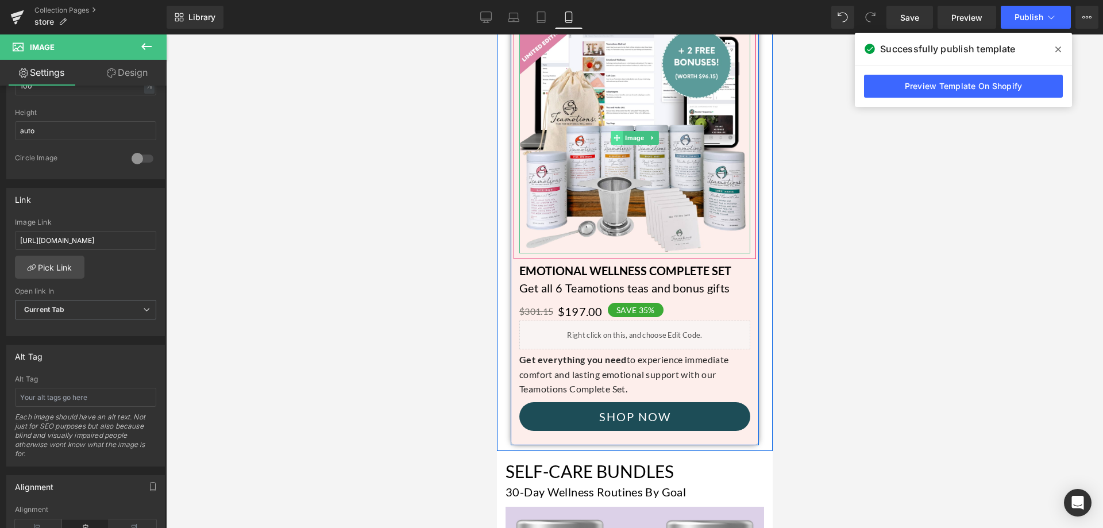
click at [612, 134] on span at bounding box center [617, 138] width 12 height 14
click at [629, 138] on span "Image" at bounding box center [634, 138] width 24 height 14
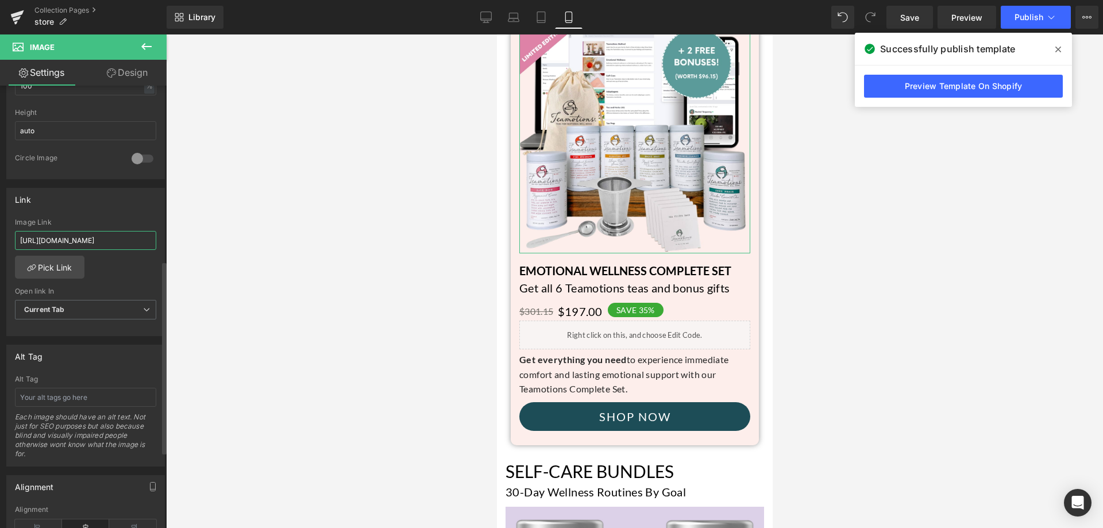
click at [102, 241] on input "https://teamotionstea.com/products/emotional-wellness-complete-set-white-free-d…" at bounding box center [85, 240] width 141 height 19
paste input "tin"
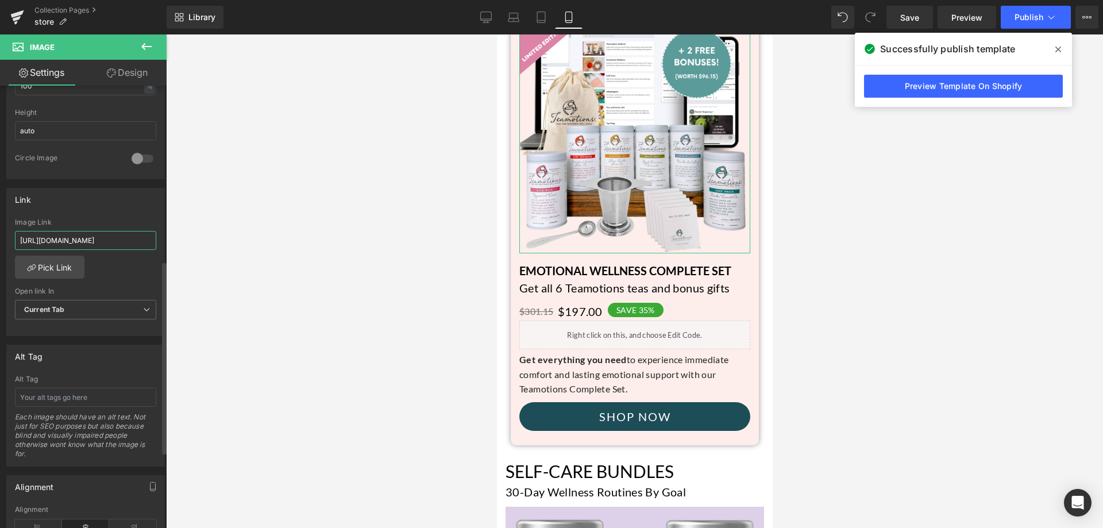
type input "https://teamotionstea.com/products/emotional-wellness-complete-set-white-tin-di…"
click at [129, 213] on div "Link https://teamotionstea.com/products/emotional-wellness-complete-set-white-f…" at bounding box center [85, 262] width 159 height 149
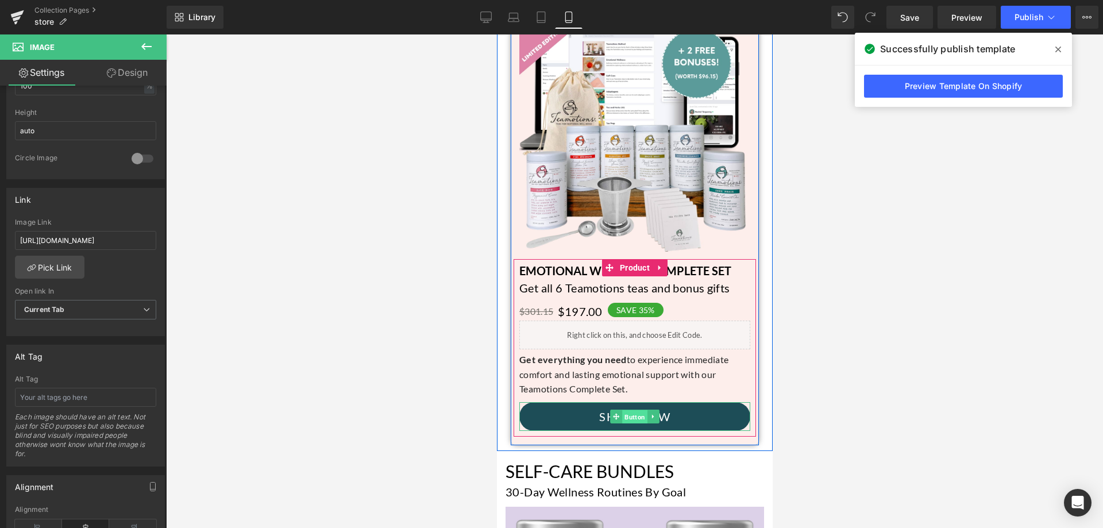
click at [635, 413] on span "Button" at bounding box center [634, 417] width 25 height 14
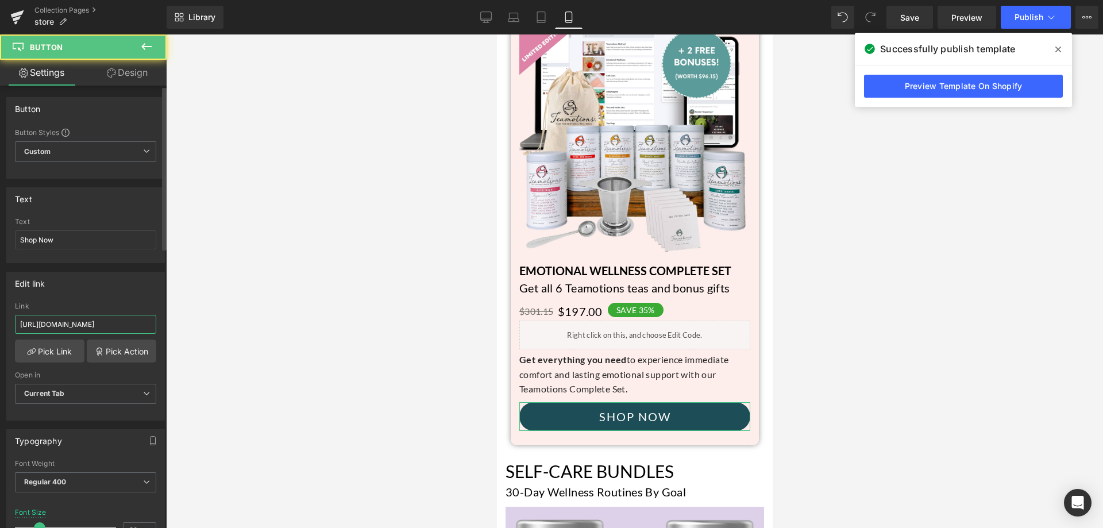
click at [92, 319] on input "https://teamotionstea.com/products/emotional-wellness-complete-set-white-free-d…" at bounding box center [85, 324] width 141 height 19
paste input "tin"
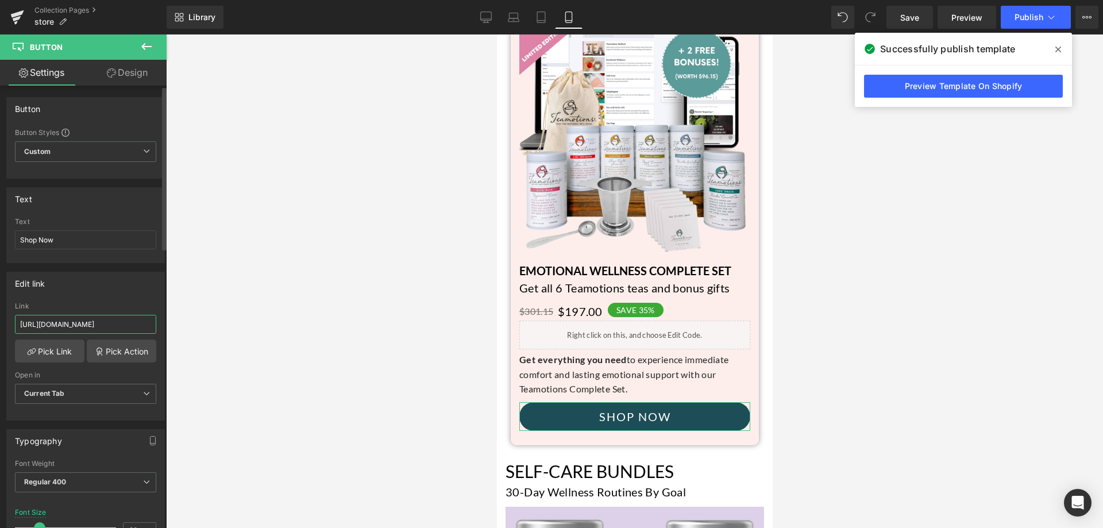
scroll to position [0, 172]
type input "https://teamotionstea.com/products/emotional-wellness-complete-set-white-tin-di…"
click at [109, 287] on div "Edit link" at bounding box center [85, 283] width 157 height 22
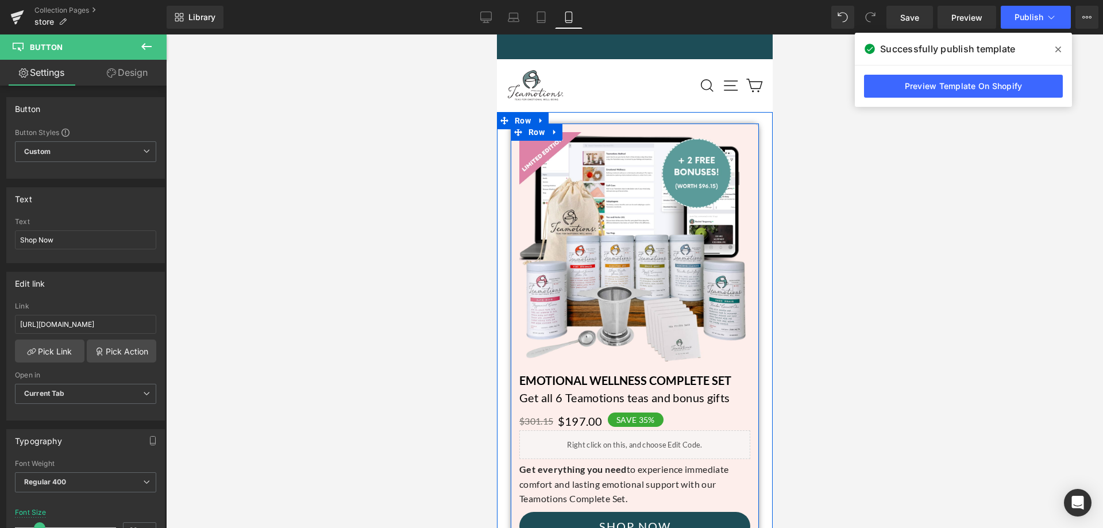
scroll to position [0, 0]
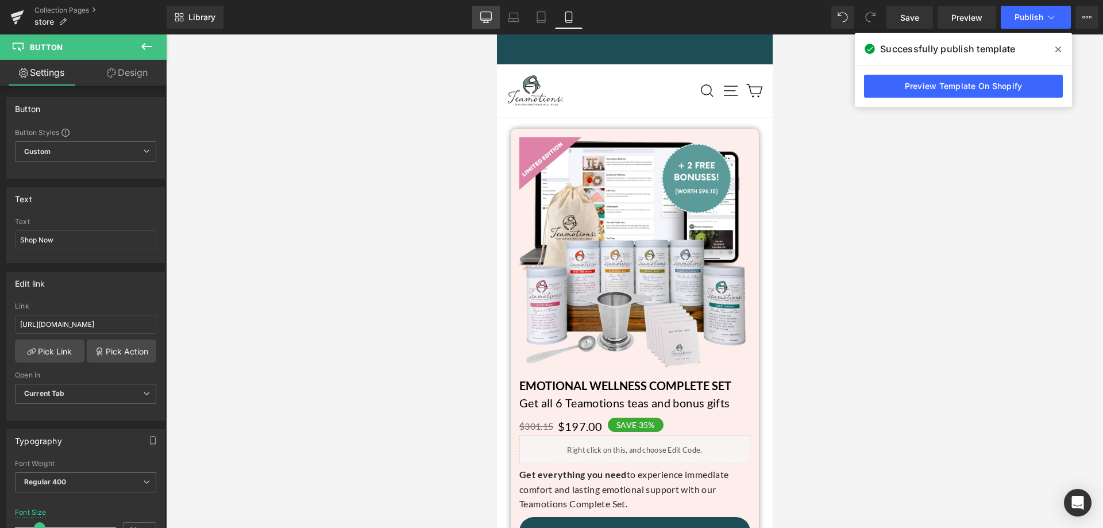
click at [499, 20] on link "Desktop" at bounding box center [486, 17] width 28 height 23
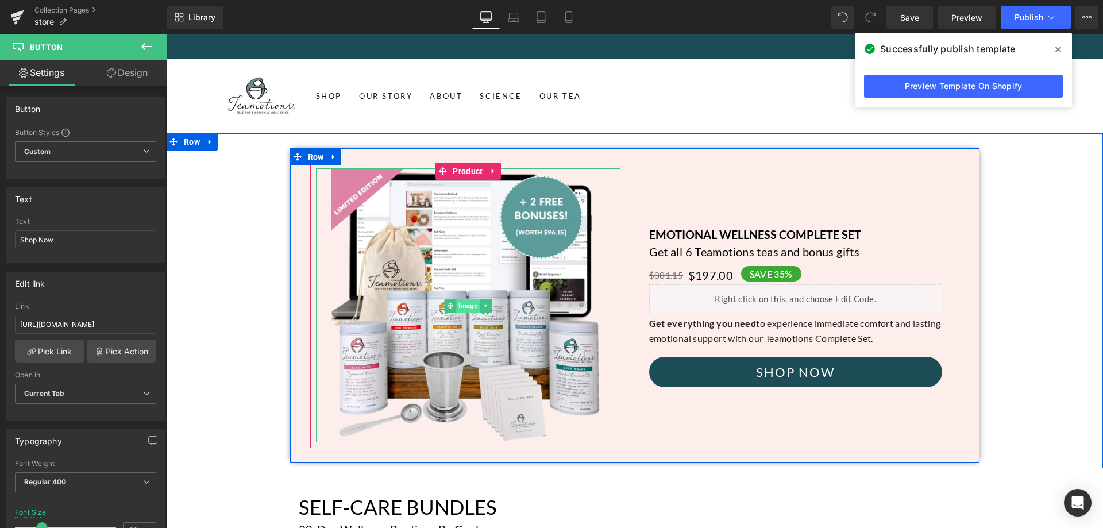
click at [465, 301] on span "Image" at bounding box center [468, 306] width 24 height 14
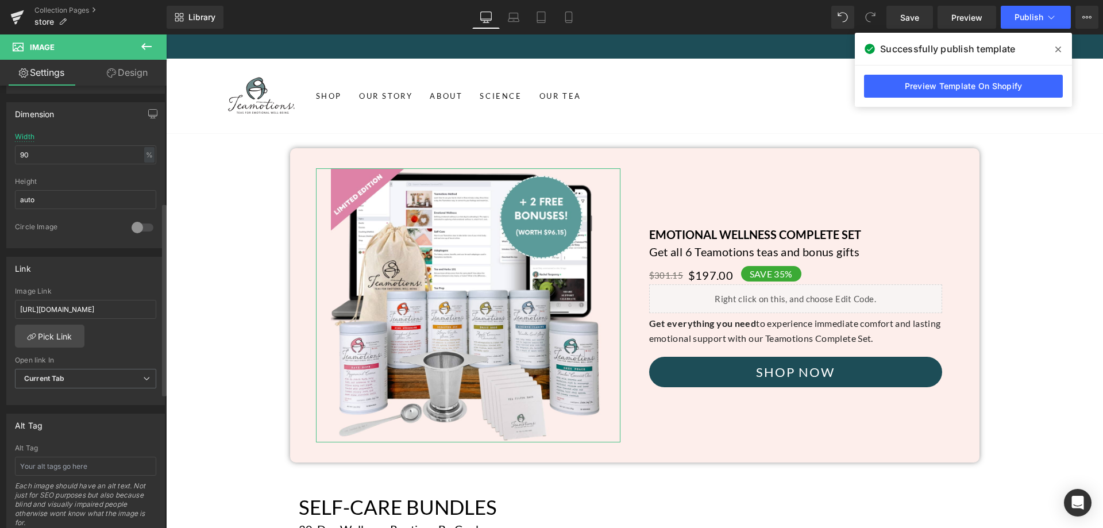
scroll to position [345, 0]
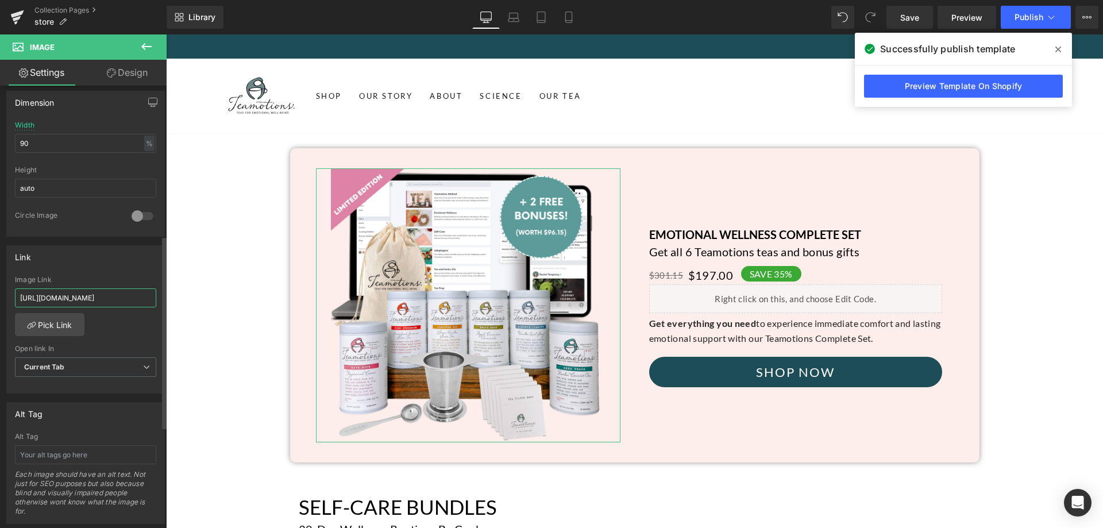
click at [87, 294] on input "https://teamotionstea.com/products/emotional-wellness-complete-set-white-free-d…" at bounding box center [85, 297] width 141 height 19
paste input "tin"
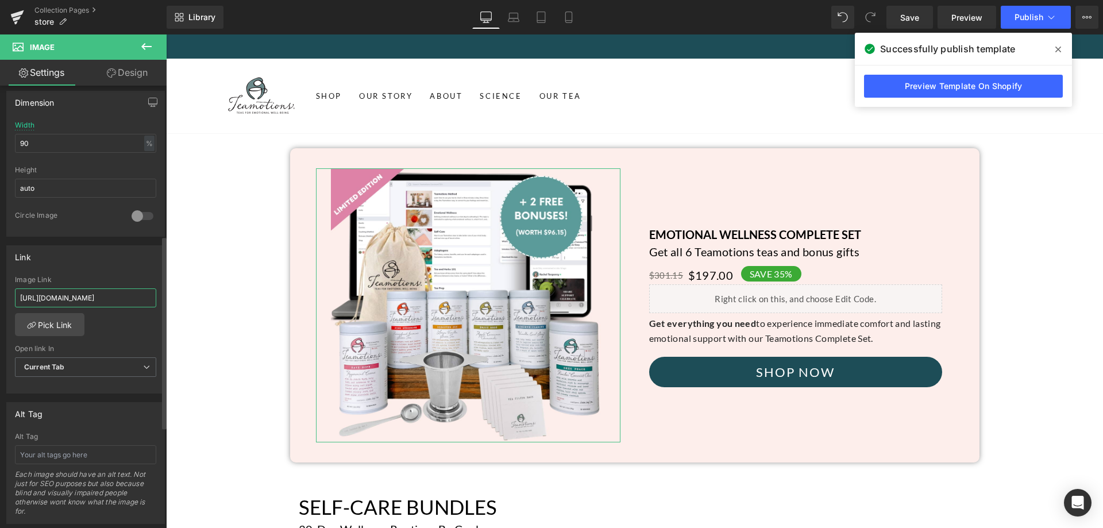
type input "https://teamotionstea.com/products/emotional-wellness-complete-set-white-tin-di…"
click at [140, 268] on div "Link https://teamotionstea.com/products/emotional-wellness-complete-set-white-f…" at bounding box center [85, 319] width 159 height 149
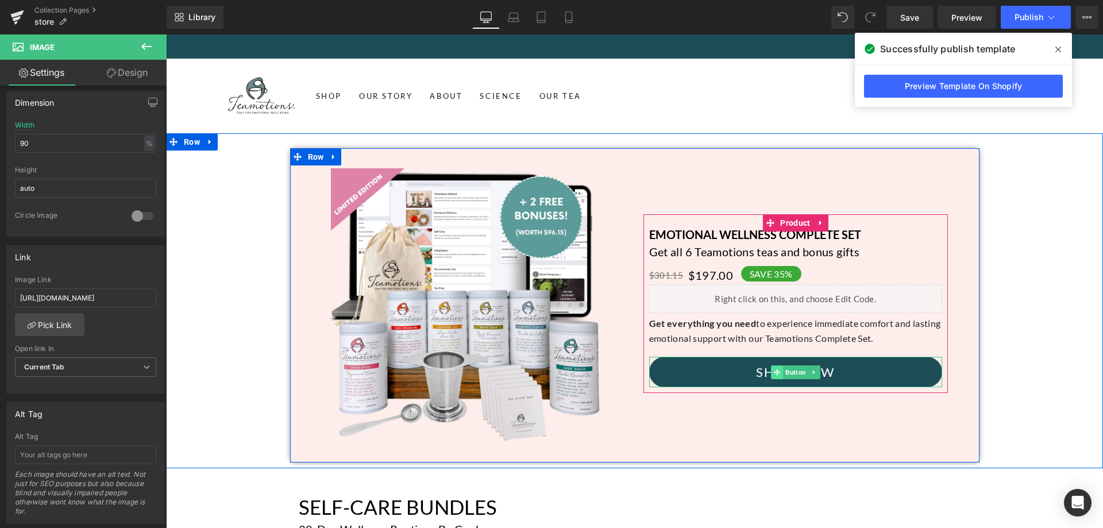
click at [776, 373] on span at bounding box center [777, 372] width 12 height 14
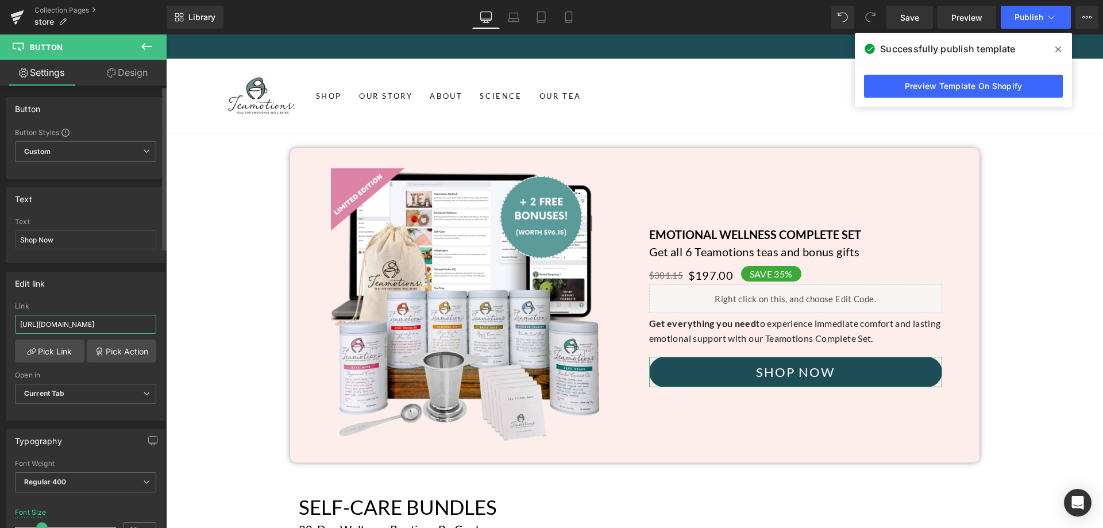
click at [54, 330] on input "https://teamotionstea.com/products/emotional-wellness-complete-set-white-free-d…" at bounding box center [85, 324] width 141 height 19
click at [45, 332] on input "https://teamotionstea.com/products/emotional-wellness-complete-set-white-free-d…" at bounding box center [85, 324] width 141 height 19
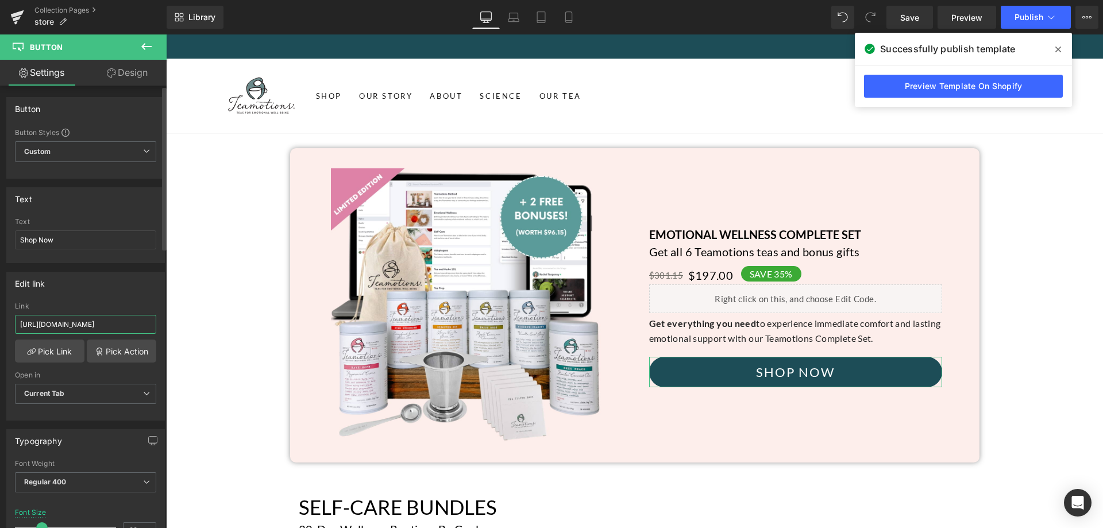
paste input "tin"
type input "https://teamotionstea.com/products/emotional-wellness-complete-set-white-tin-di…"
click at [142, 297] on div "Edit link https://teamotionstea.com/products/emotional-wellness-complete-set-wh…" at bounding box center [85, 346] width 159 height 149
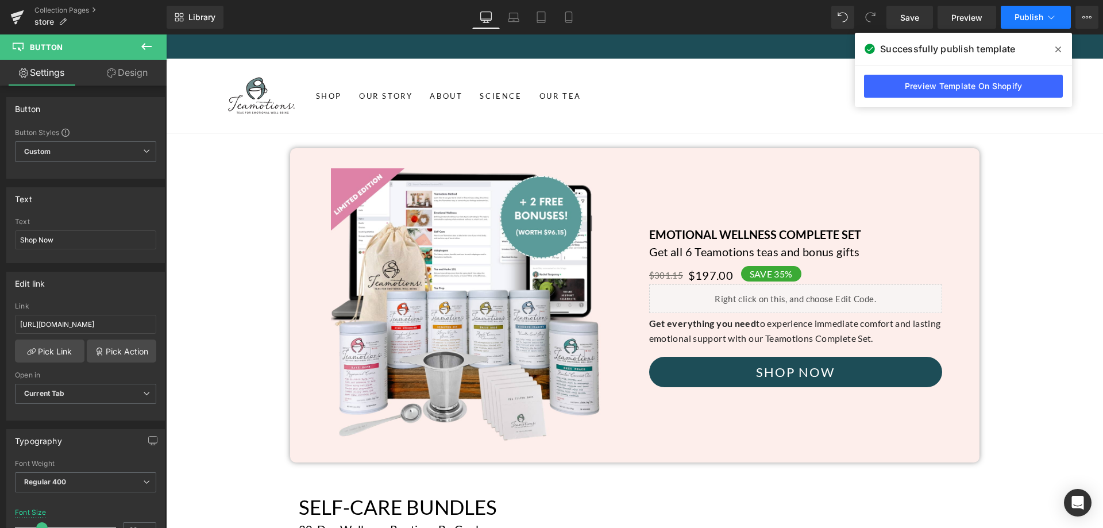
click at [1055, 11] on icon at bounding box center [1051, 16] width 11 height 11
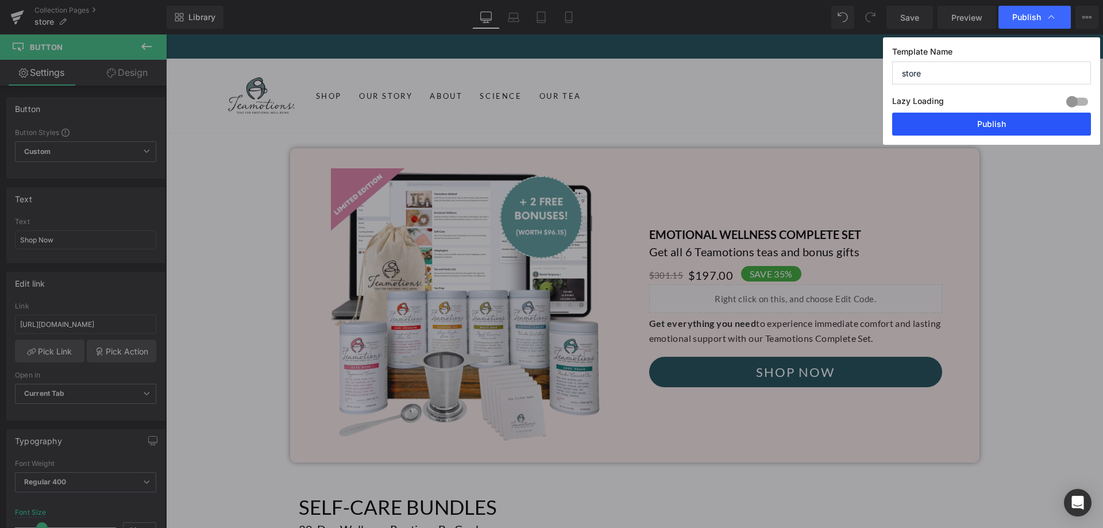
click at [1016, 120] on button "Publish" at bounding box center [991, 124] width 199 height 23
